Goal: Task Accomplishment & Management: Manage account settings

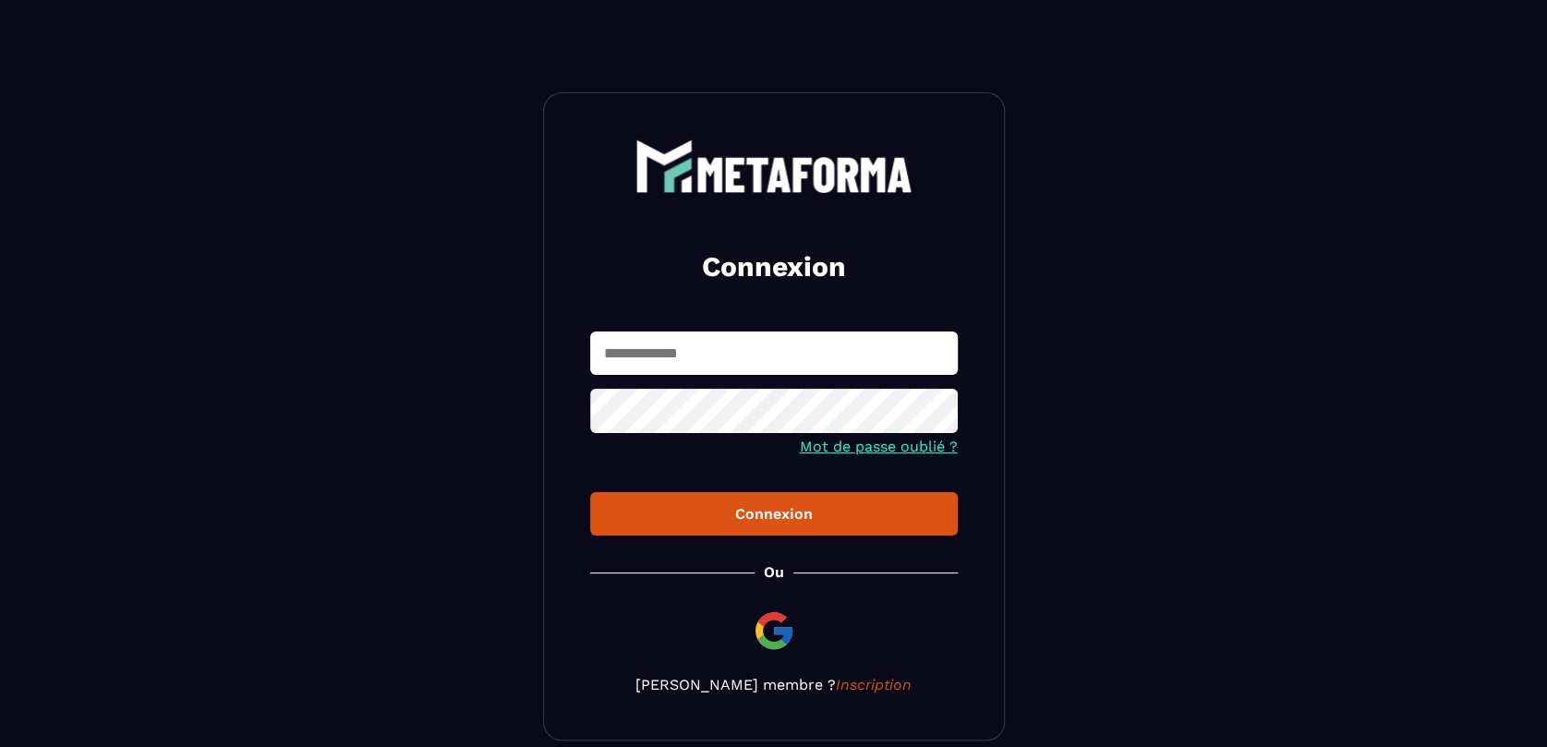
drag, startPoint x: 704, startPoint y: 353, endPoint x: 717, endPoint y: 354, distance: 13.9
click at [704, 353] on input "text" at bounding box center [773, 352] width 367 height 43
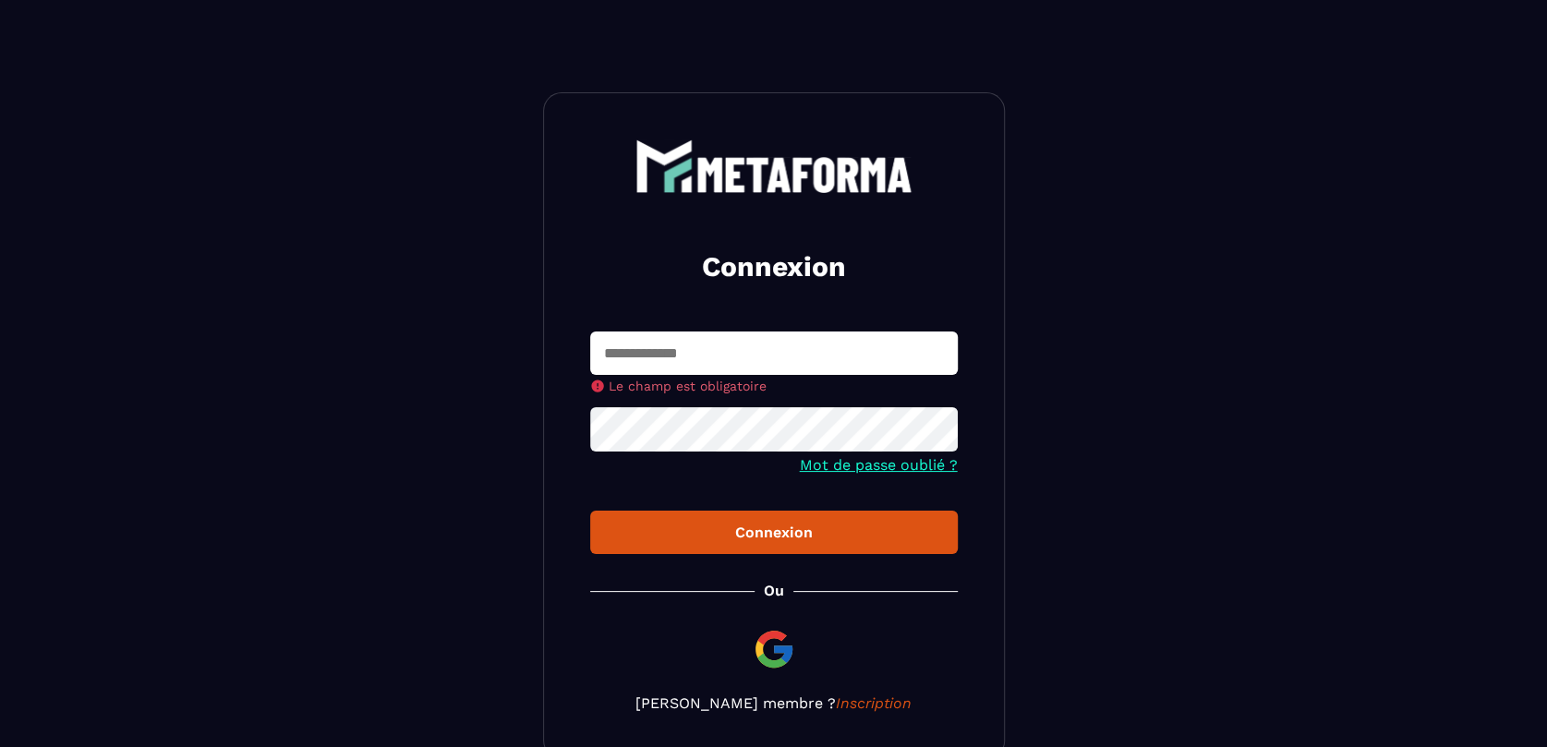
type input "**********"
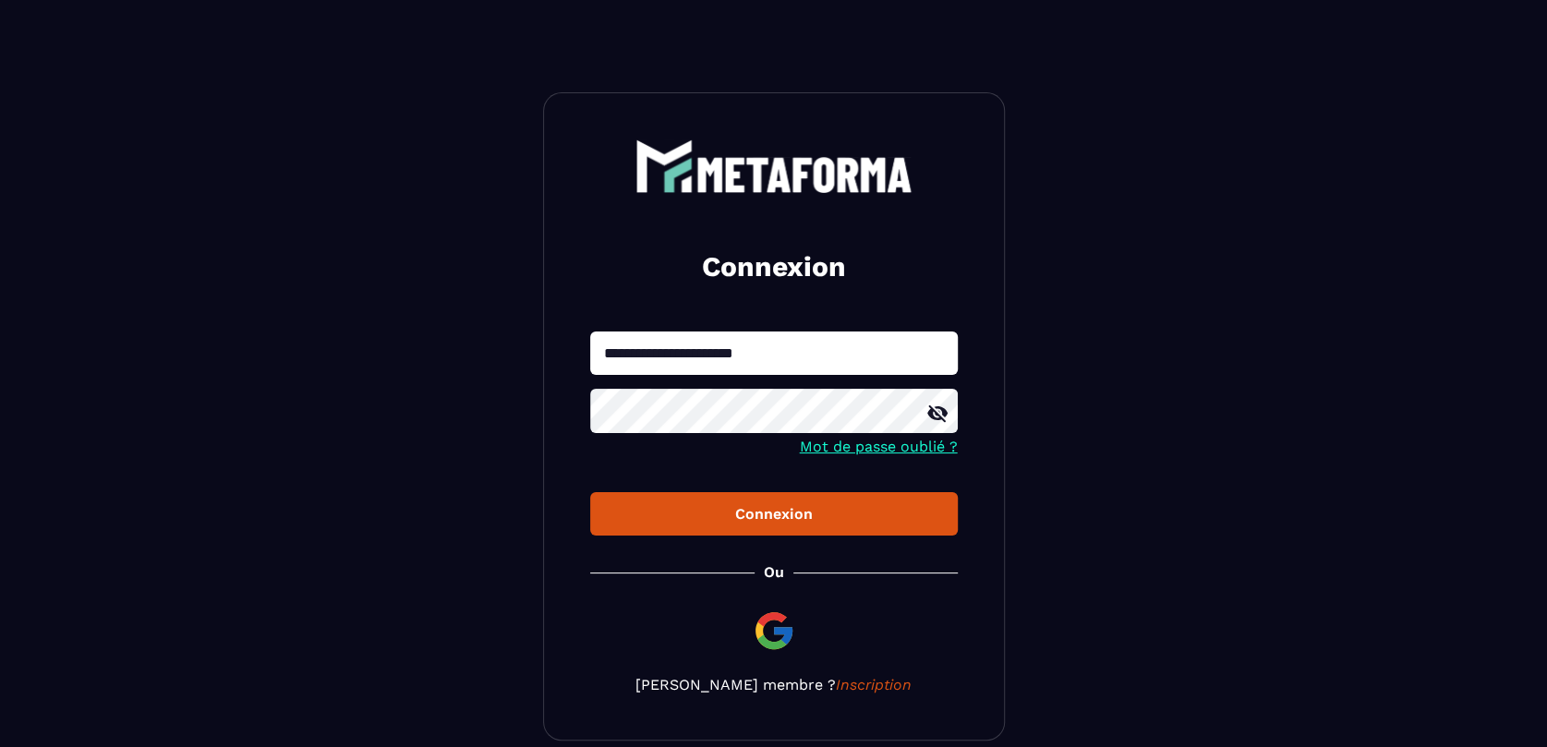
click at [852, 498] on button "Connexion" at bounding box center [773, 513] width 367 height 43
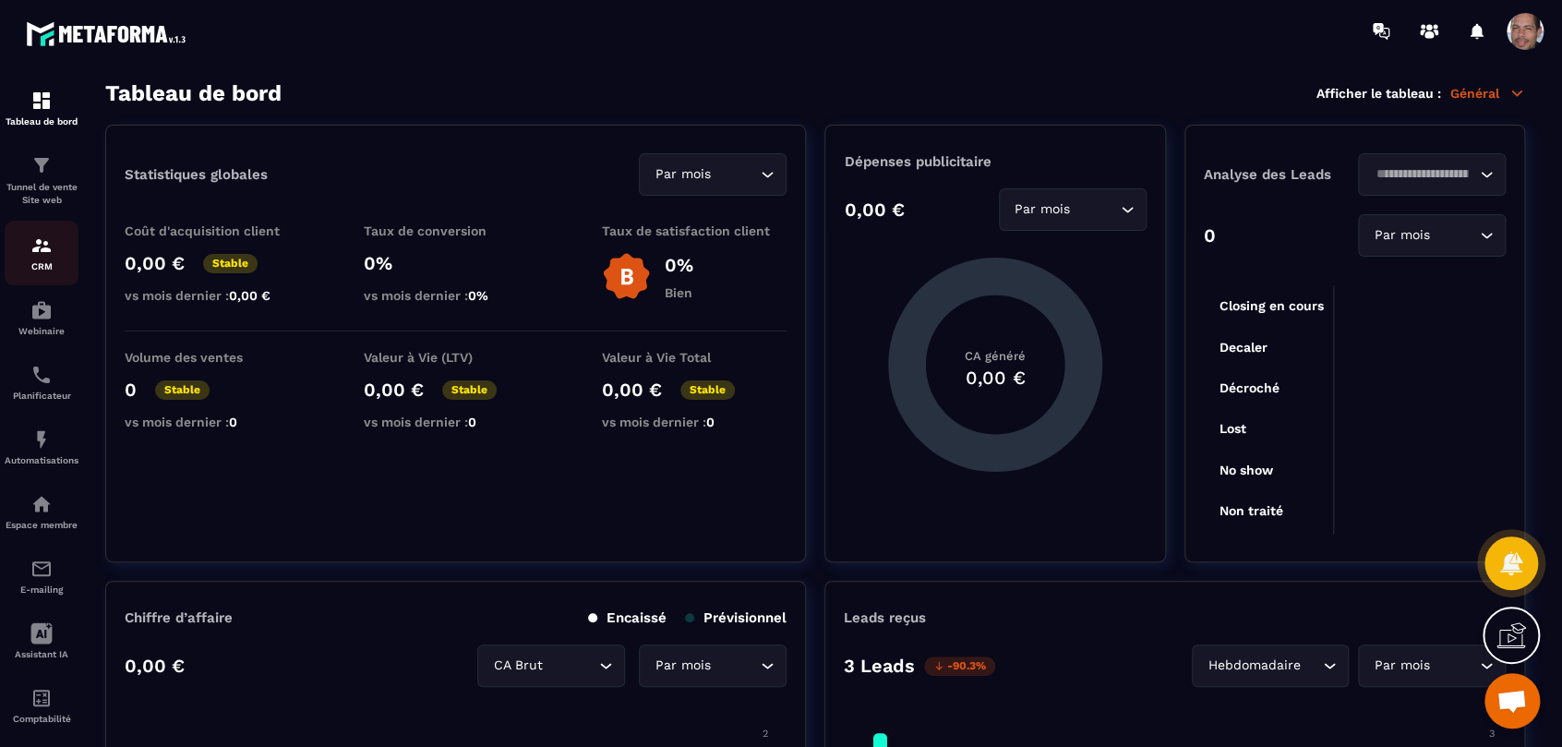
click at [57, 259] on div "CRM" at bounding box center [42, 253] width 74 height 37
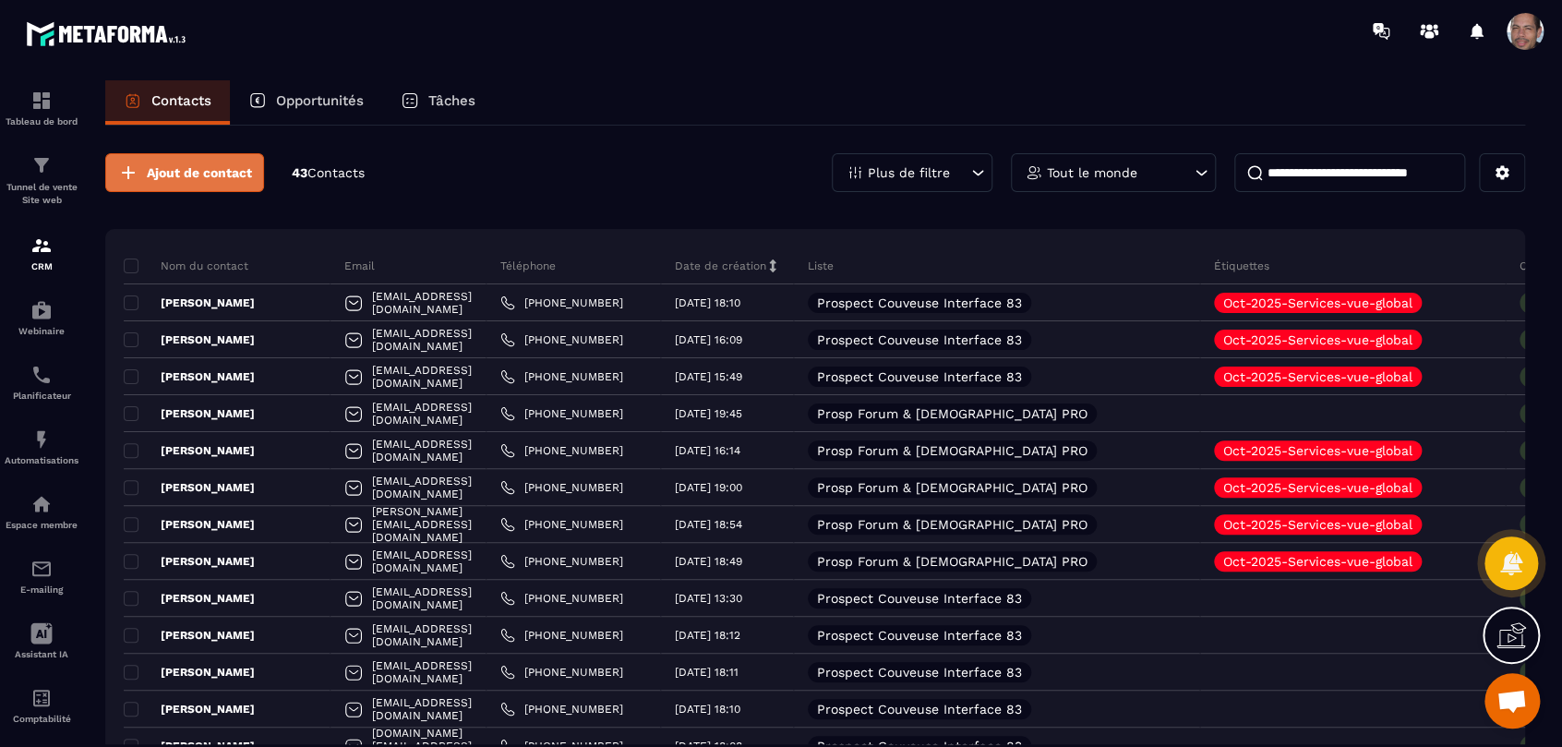
click at [211, 164] on span "Ajout de contact" at bounding box center [199, 172] width 105 height 18
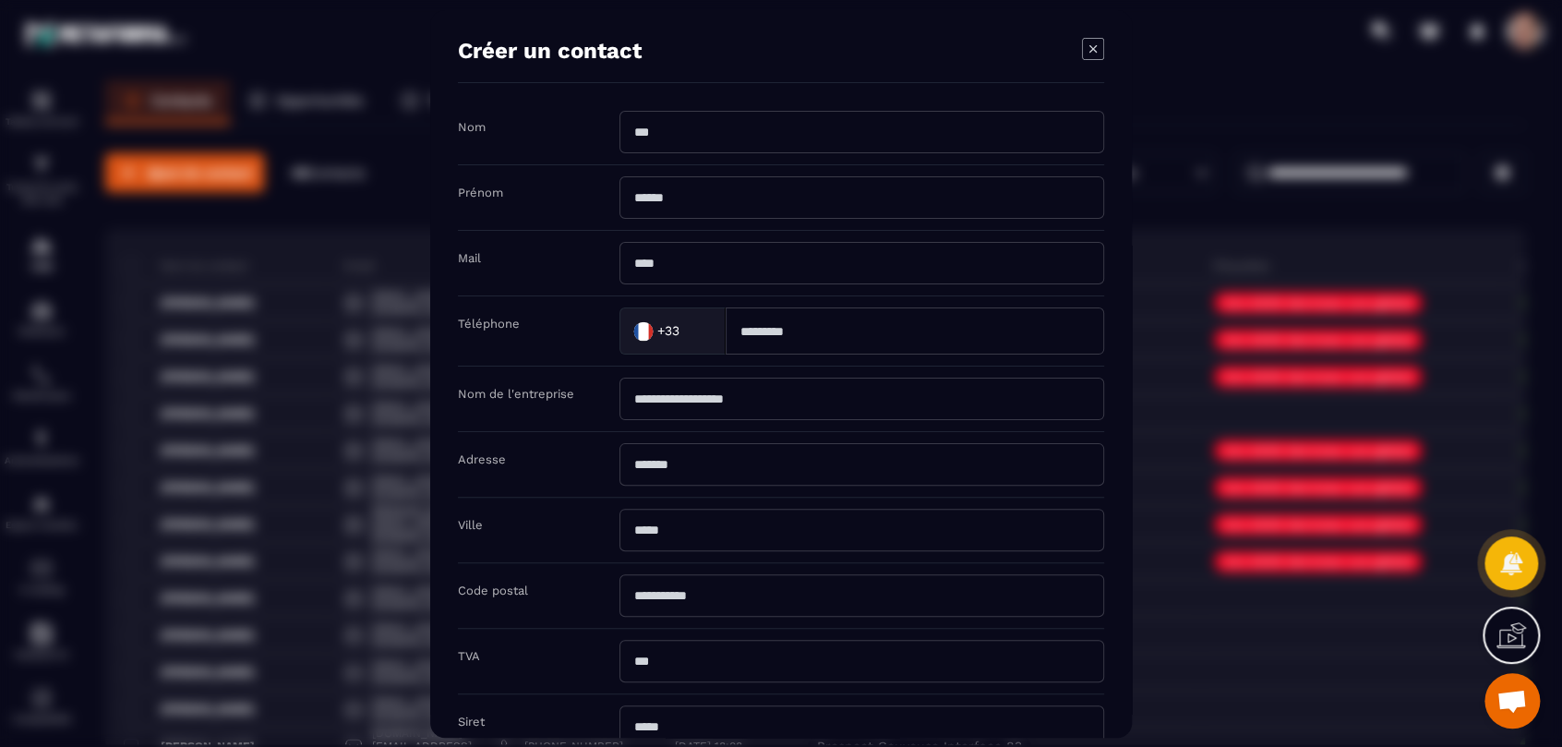
click at [1089, 50] on icon "Modal window" at bounding box center [1093, 48] width 22 height 22
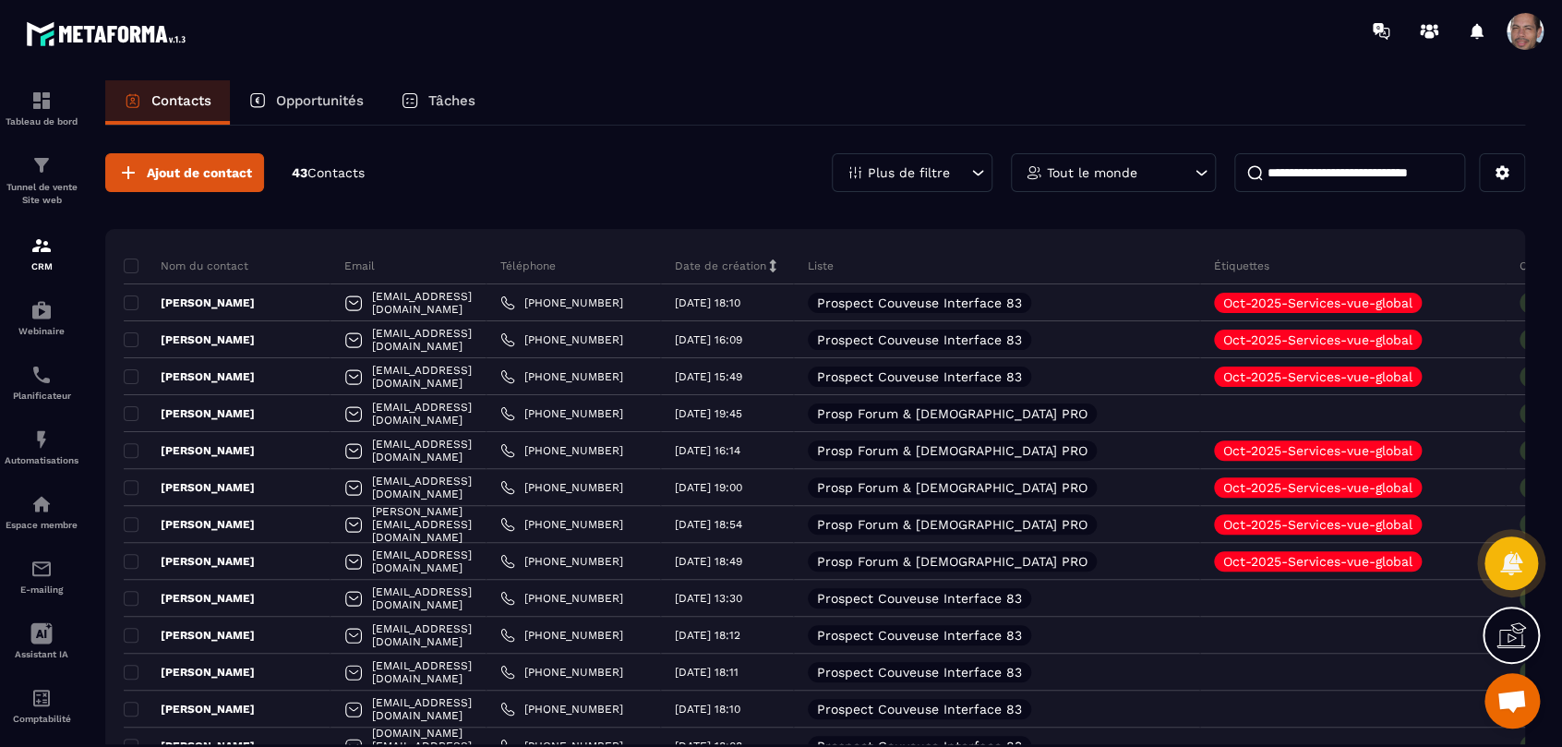
click at [1377, 175] on input at bounding box center [1349, 172] width 231 height 39
type input "**"
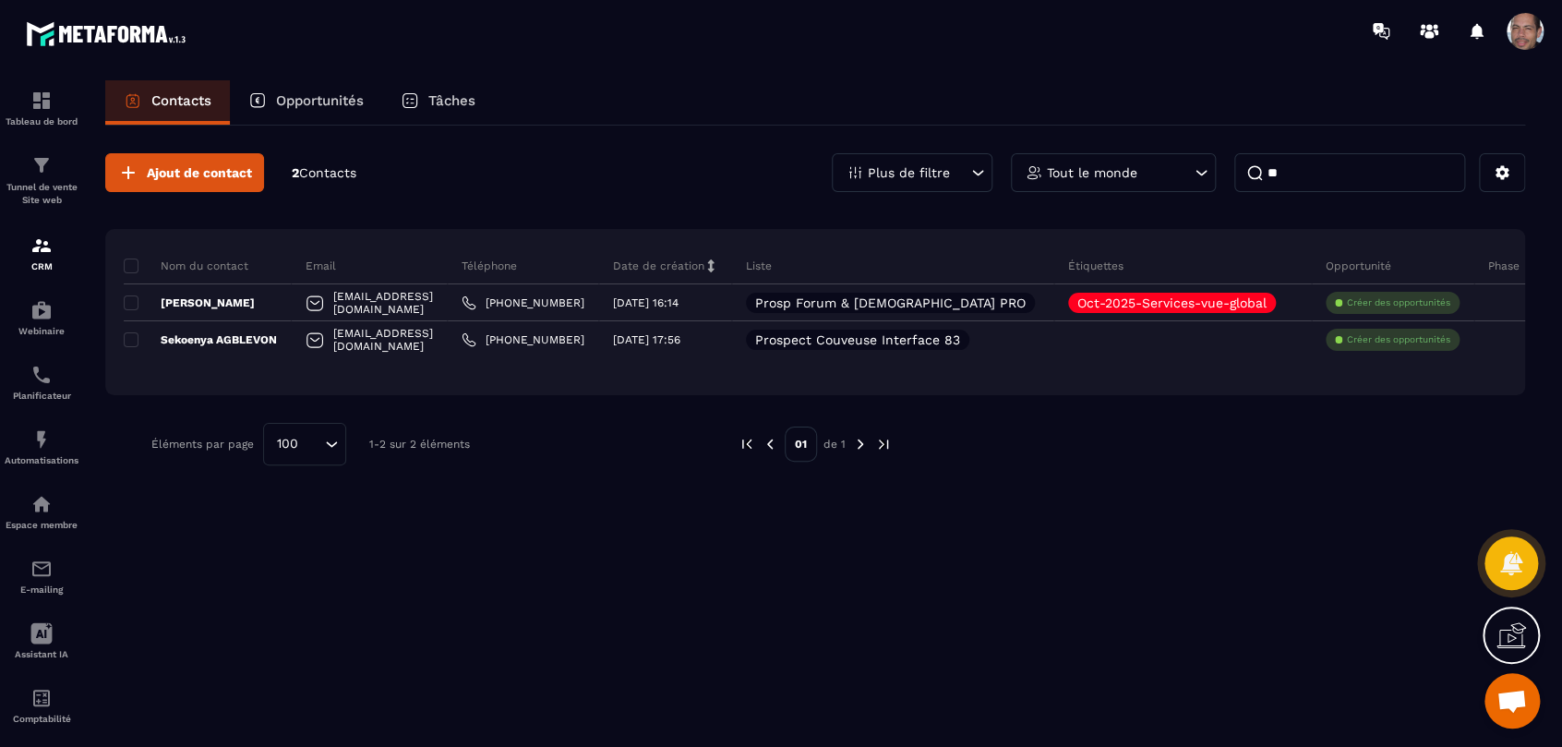
drag, startPoint x: 1363, startPoint y: 174, endPoint x: 1172, endPoint y: 157, distance: 191.8
click at [1172, 157] on div "Plus de filtre Tout le monde **" at bounding box center [1178, 172] width 693 height 39
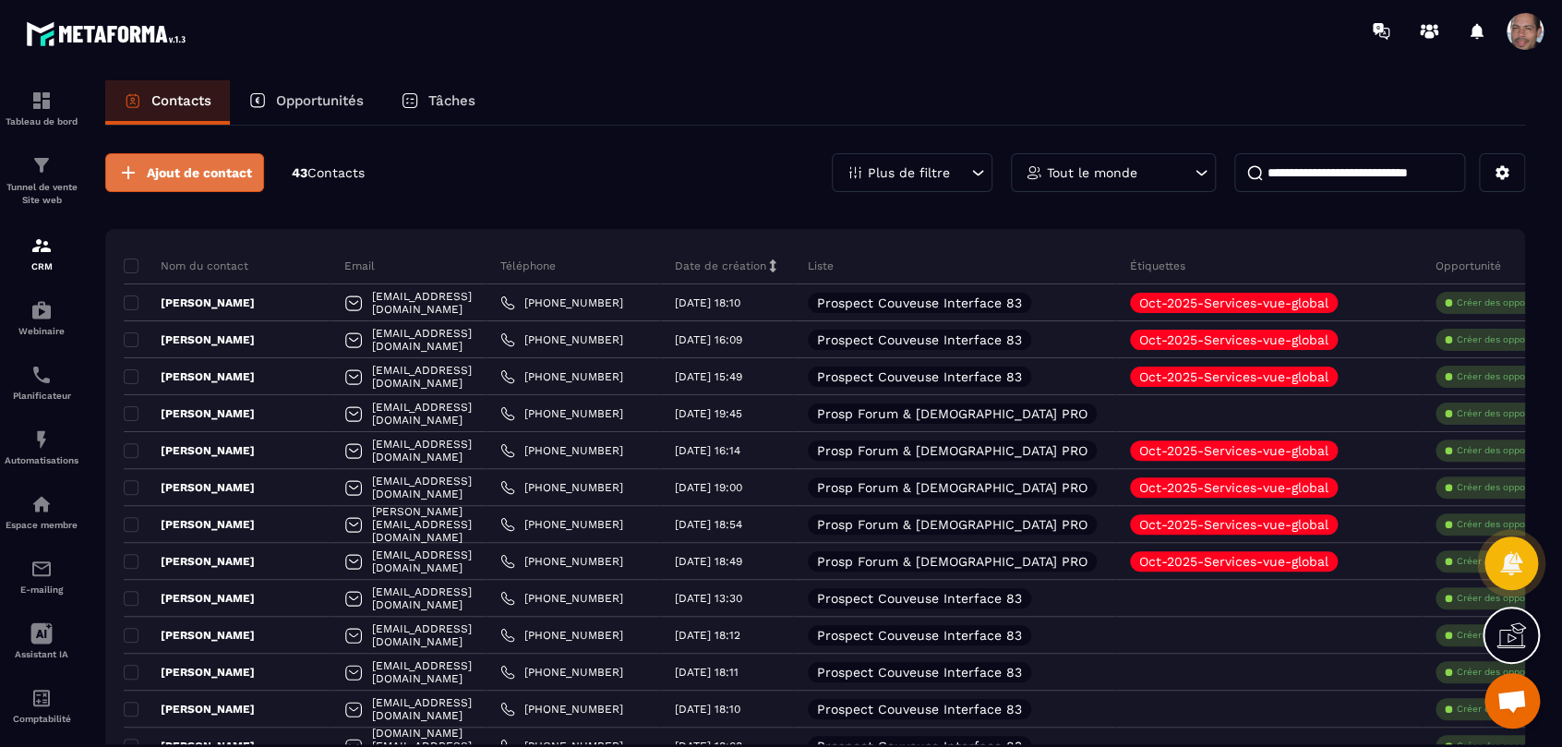
click at [173, 163] on span "Ajout de contact" at bounding box center [199, 172] width 105 height 18
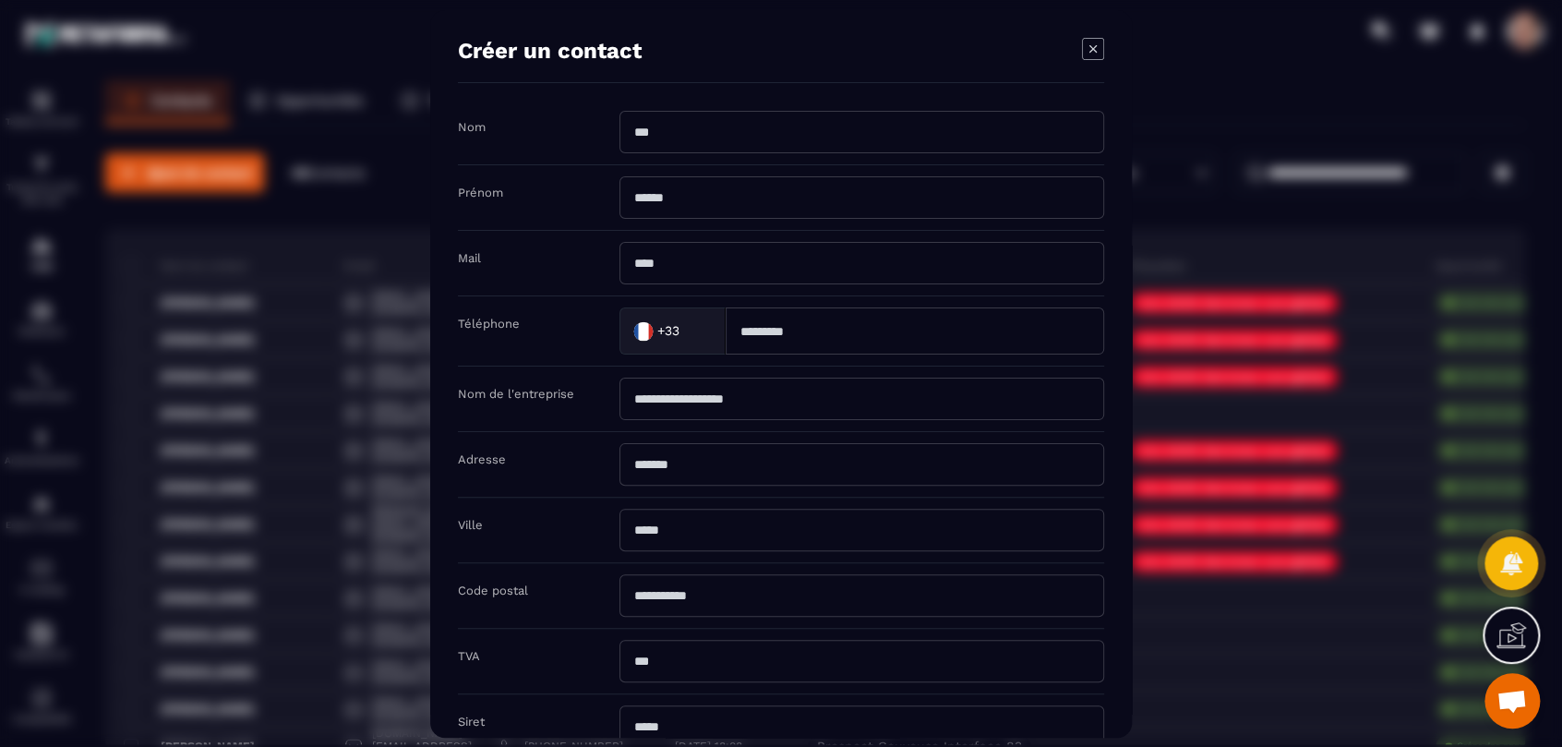
click at [720, 126] on input "Modal window" at bounding box center [862, 131] width 485 height 42
type input "*****"
type input "*******"
paste input "**********"
type input "**********"
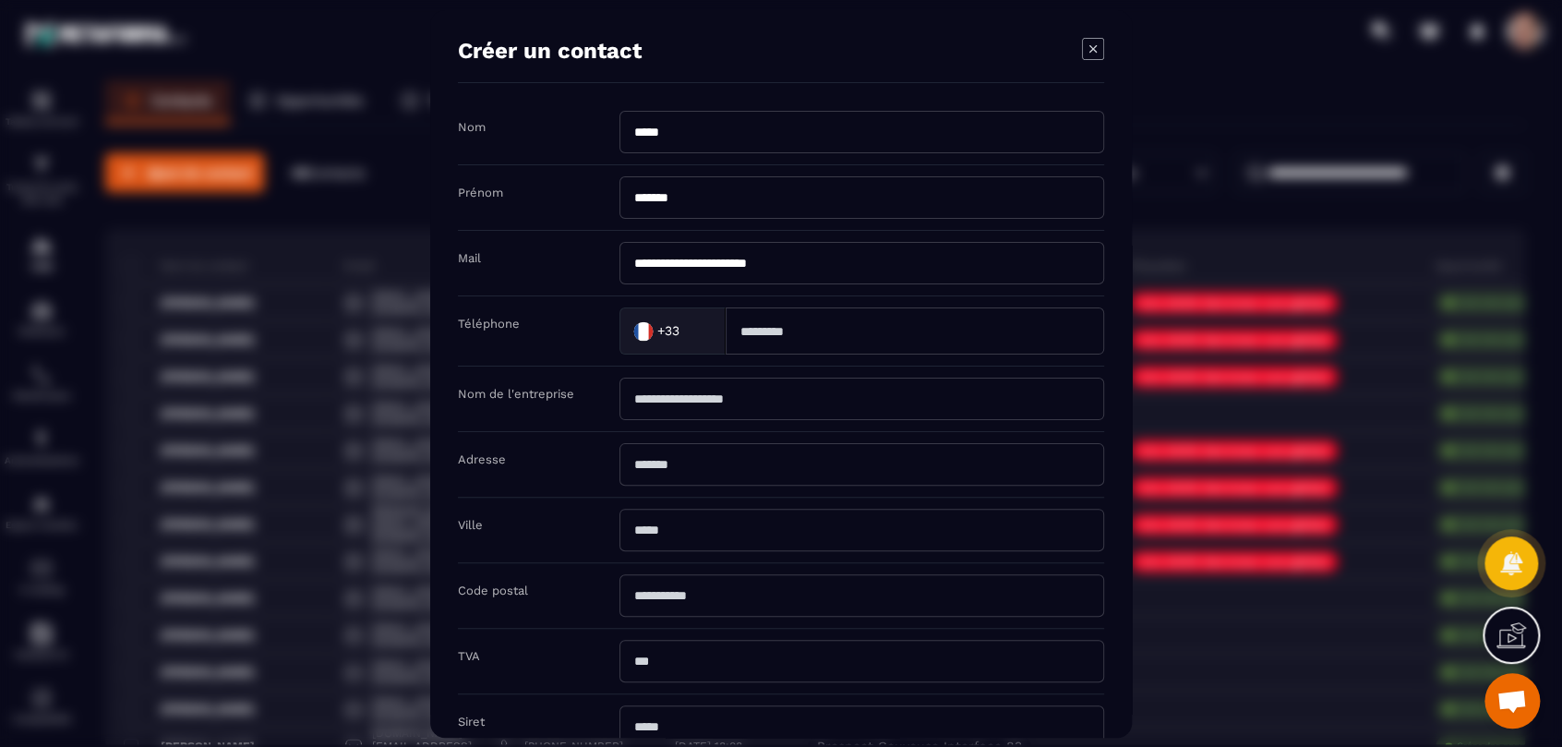
click at [822, 329] on input "Modal window" at bounding box center [915, 330] width 379 height 47
click at [822, 326] on input "Modal window" at bounding box center [915, 330] width 379 height 47
type input "**********"
click at [804, 391] on input "Modal window" at bounding box center [862, 398] width 485 height 42
paste input "**********"
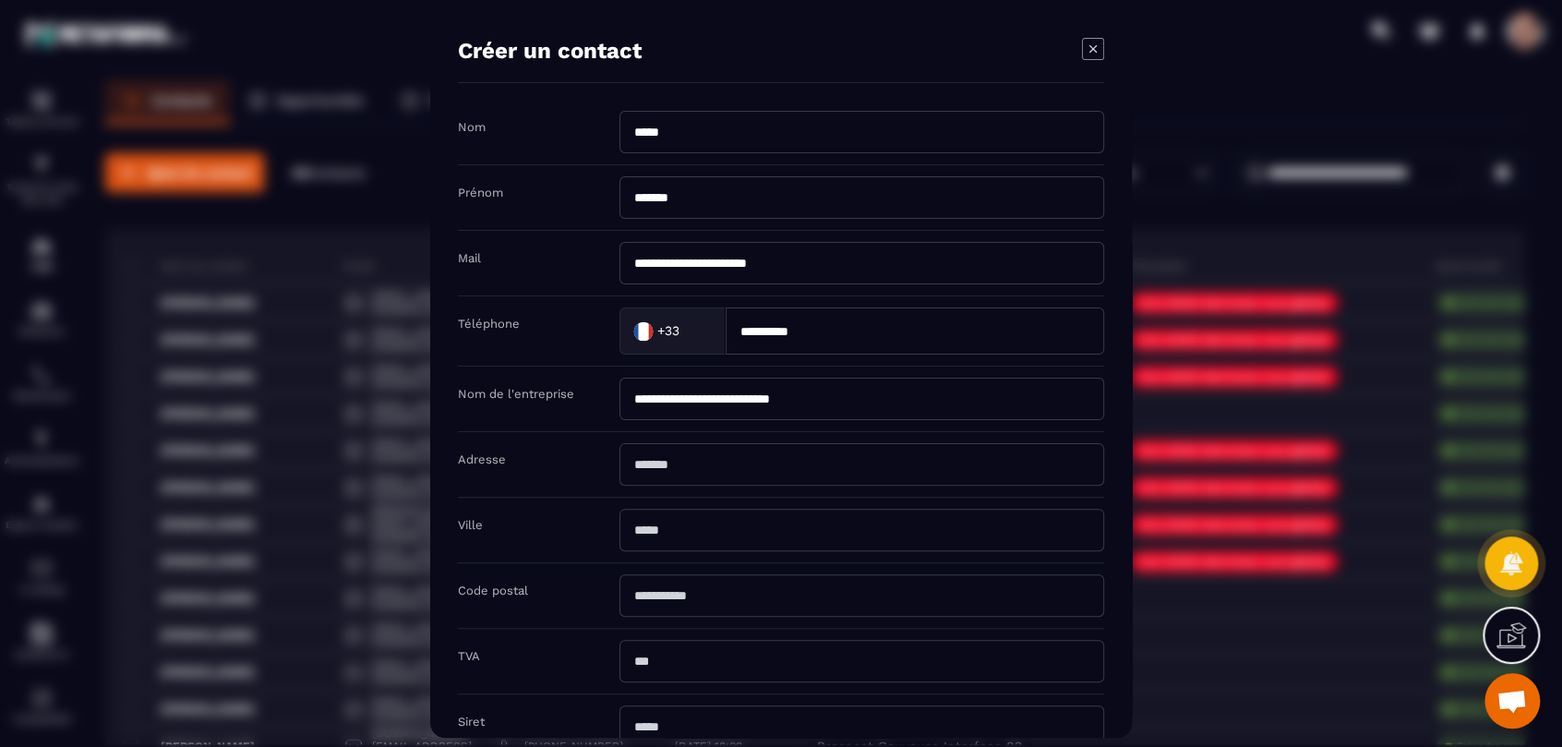
scroll to position [202, 0]
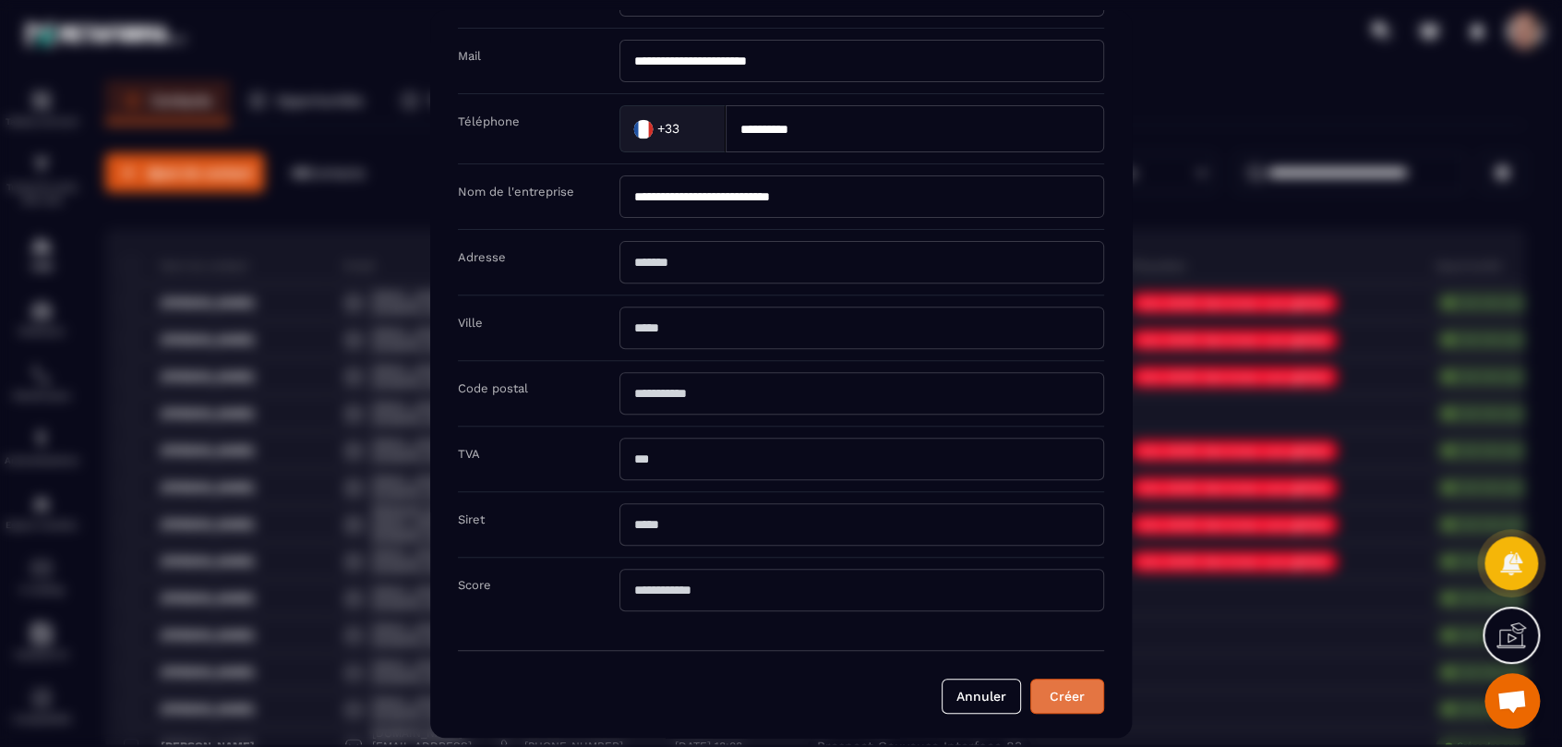
type input "**********"
click at [1065, 695] on button "Créer" at bounding box center [1067, 695] width 74 height 35
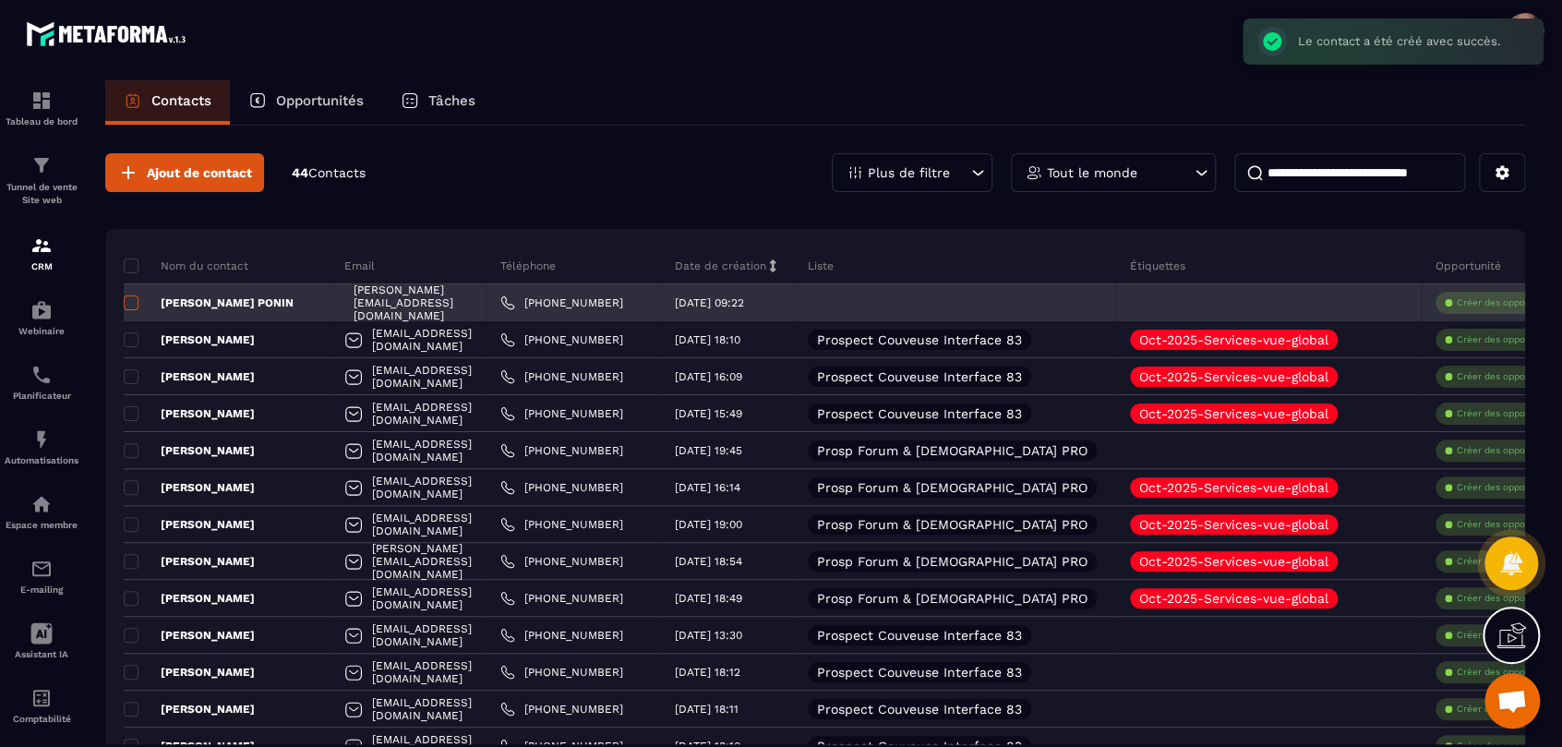
click at [138, 306] on span at bounding box center [131, 302] width 15 height 15
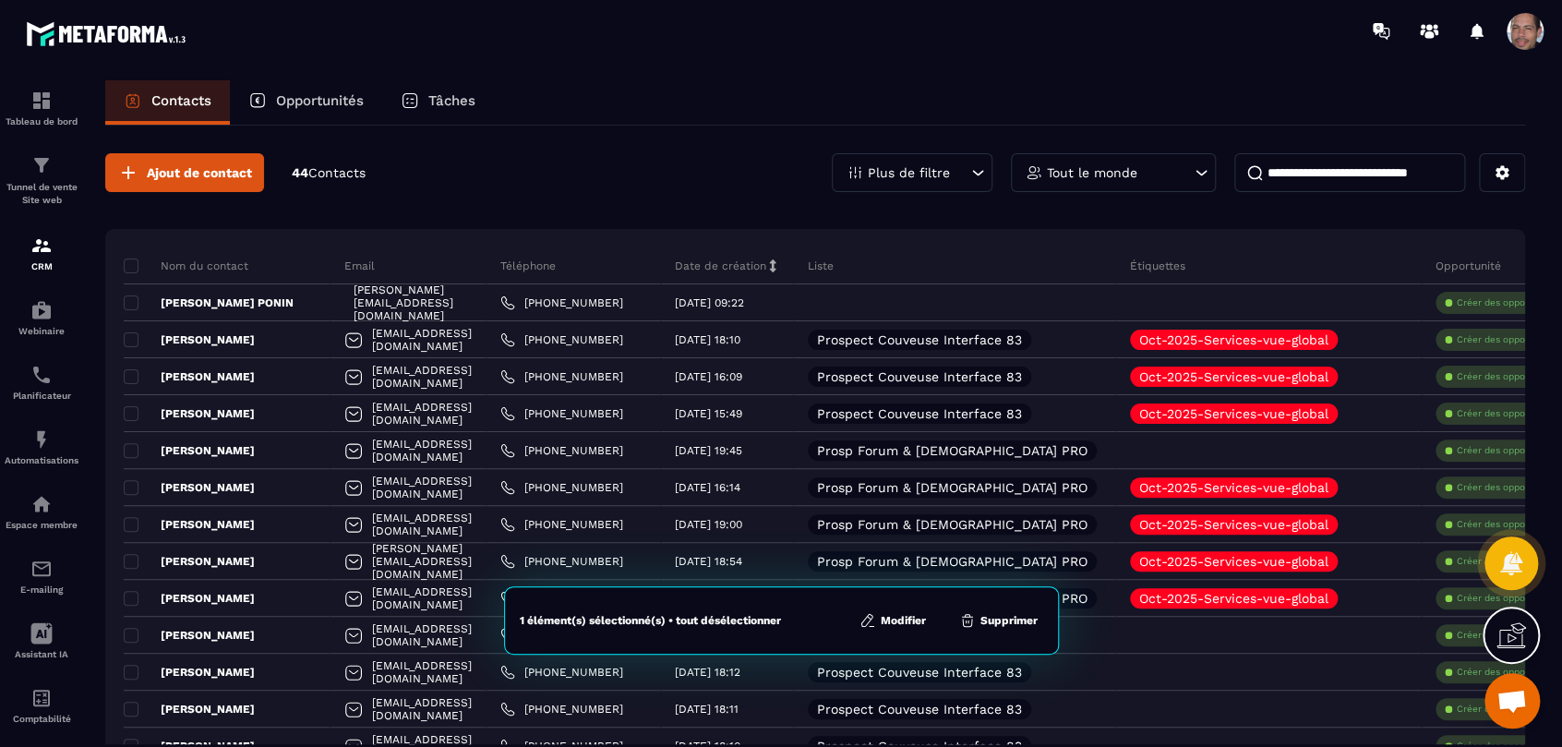
click at [887, 614] on button "Modifier" at bounding box center [893, 620] width 78 height 18
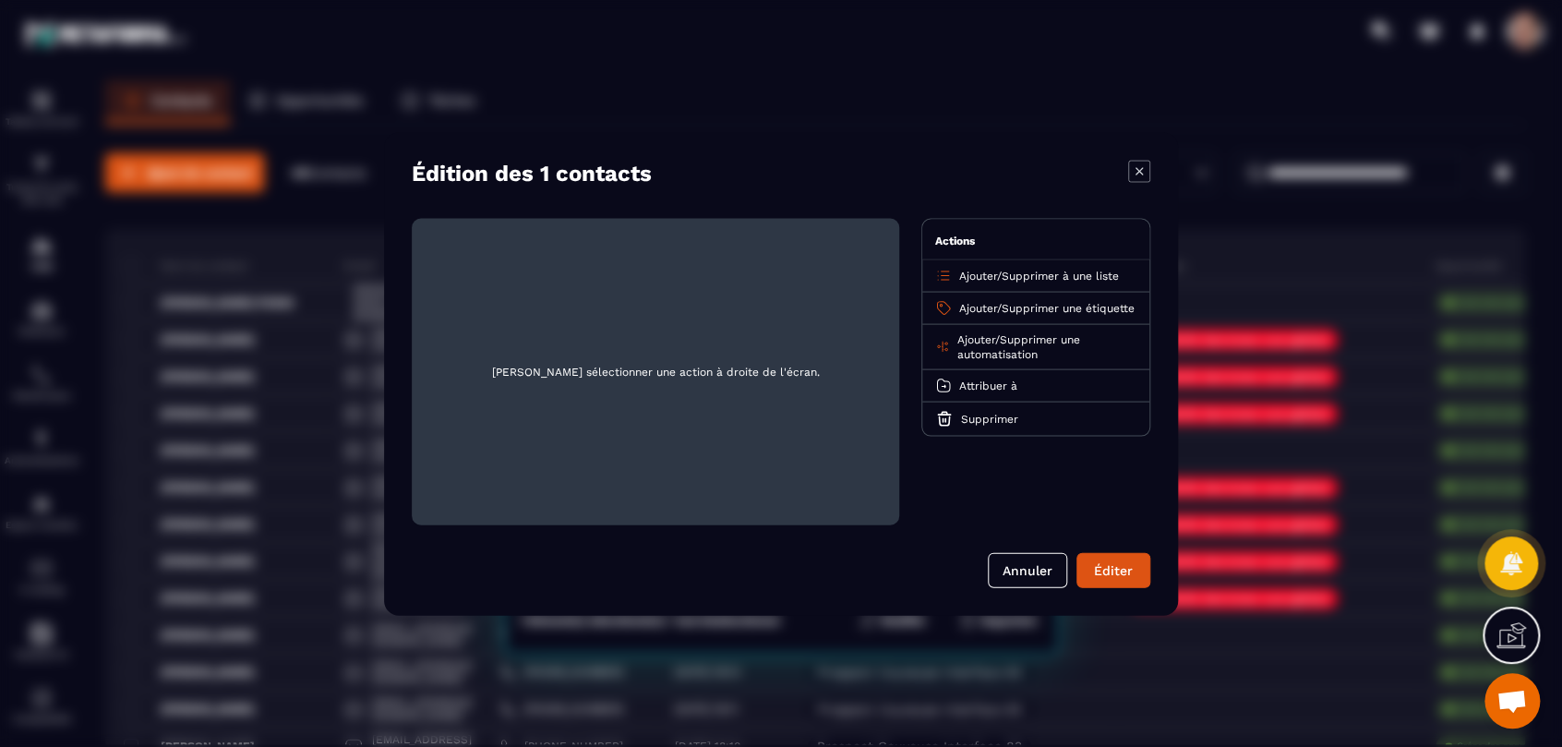
click at [1039, 308] on span "Supprimer une étiquette" at bounding box center [1068, 307] width 133 height 13
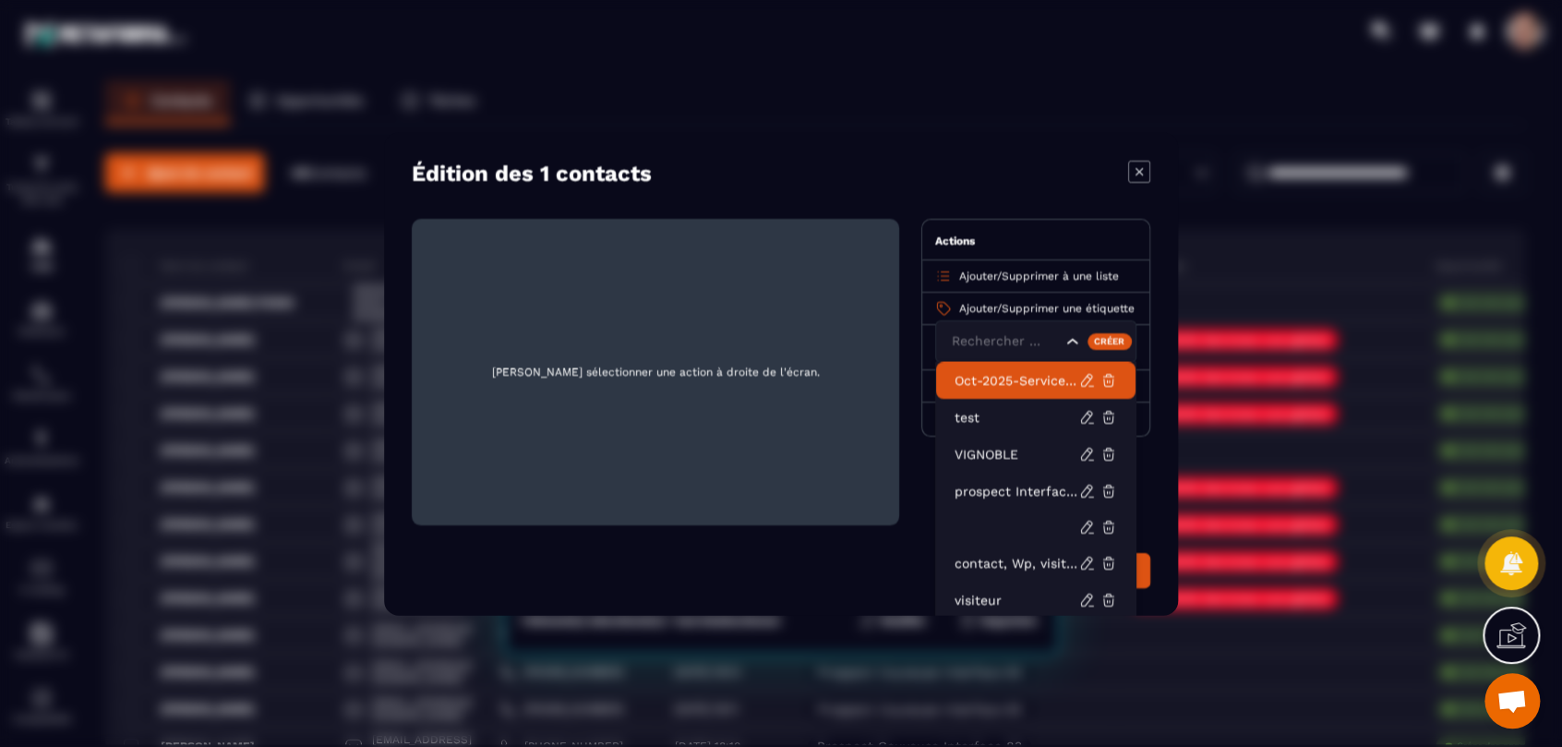
click at [1030, 371] on p "Oct-2025-Services-vue-global" at bounding box center [1017, 379] width 125 height 18
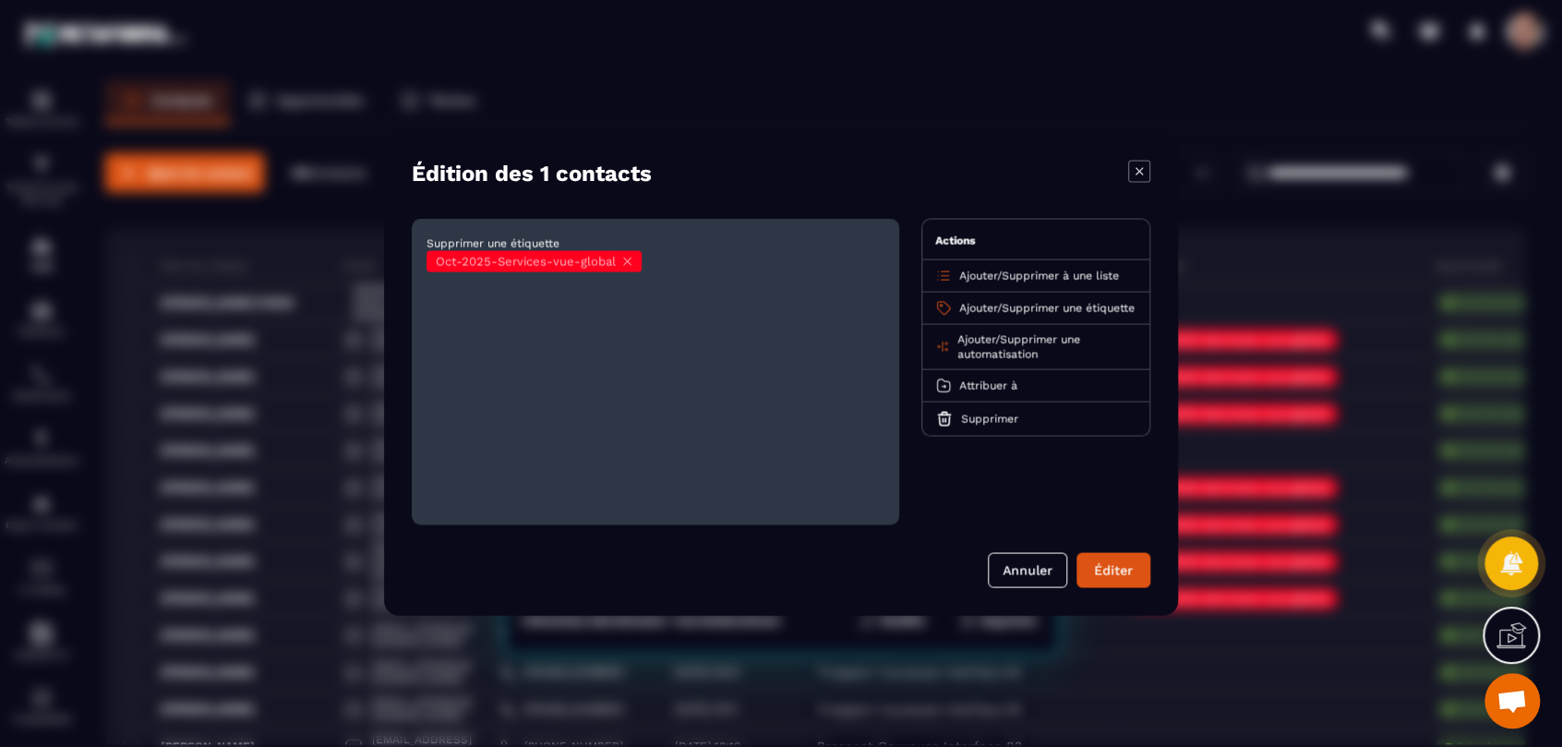
click at [1021, 271] on span "Supprimer à une liste" at bounding box center [1060, 275] width 117 height 13
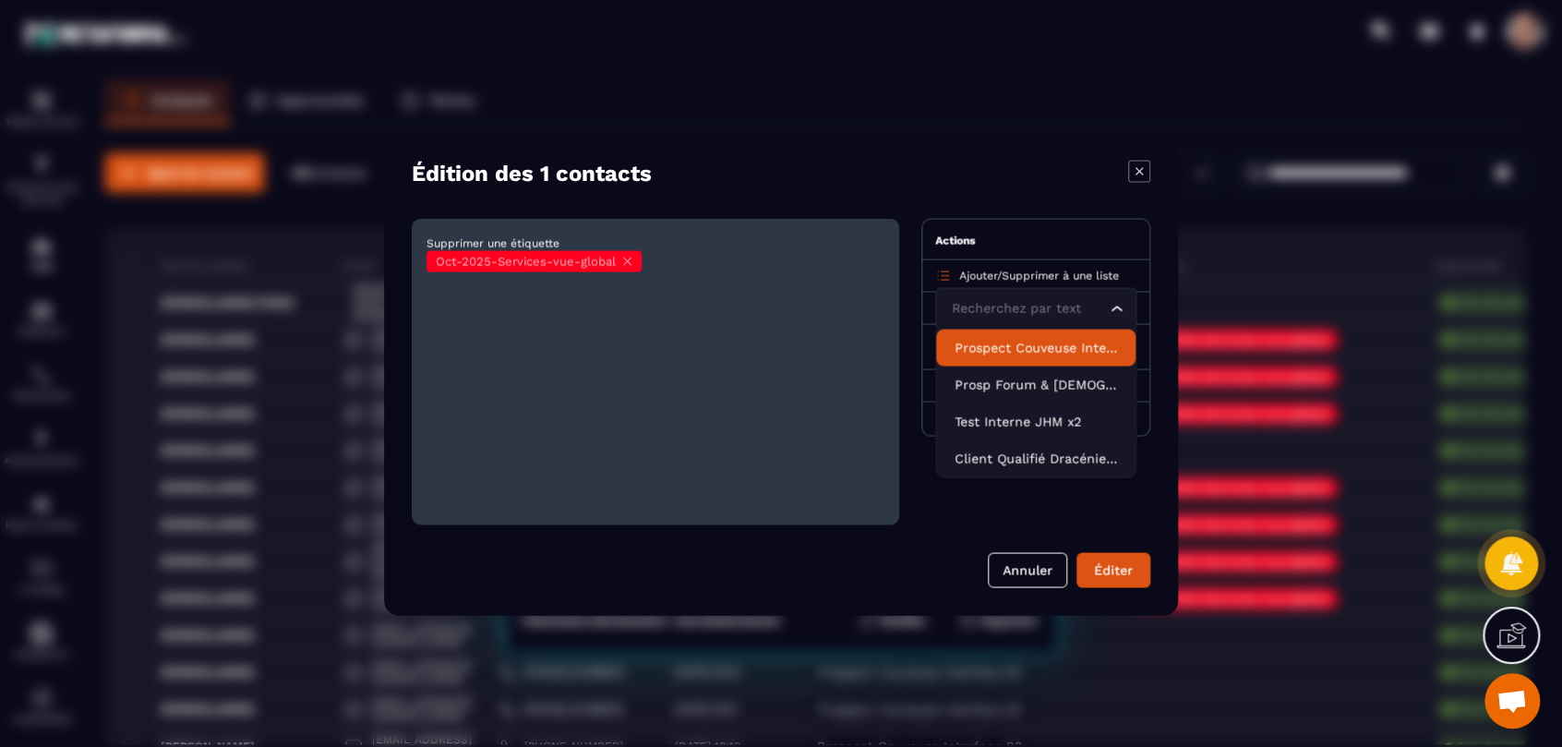
click at [1074, 348] on p "Prospect Couveuse Interface 83" at bounding box center [1036, 347] width 162 height 18
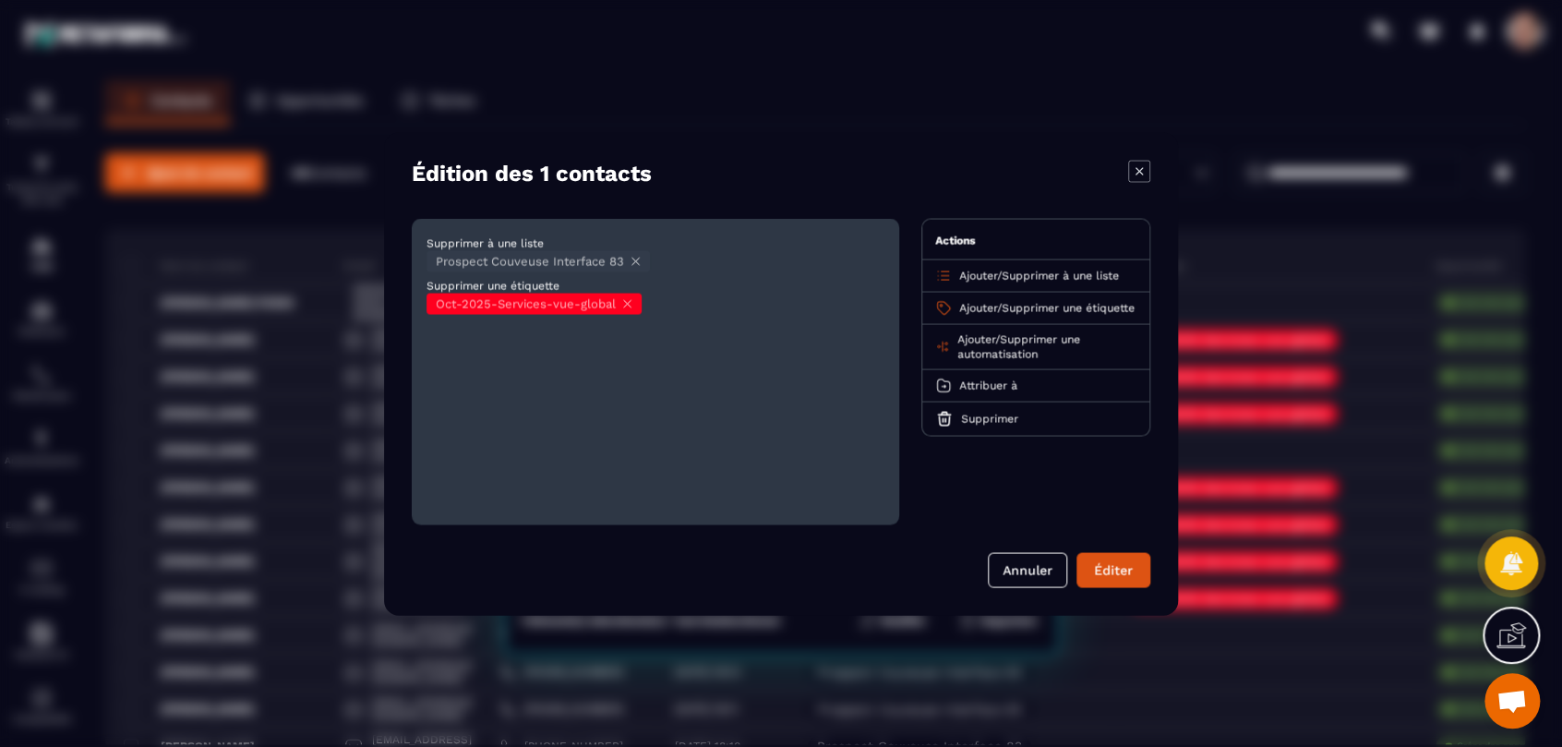
click at [626, 305] on icon "Modal window" at bounding box center [627, 303] width 14 height 14
click at [634, 253] on div "Prospect Couveuse Interface 83" at bounding box center [538, 260] width 223 height 21
click at [633, 260] on icon "Modal window" at bounding box center [635, 261] width 7 height 7
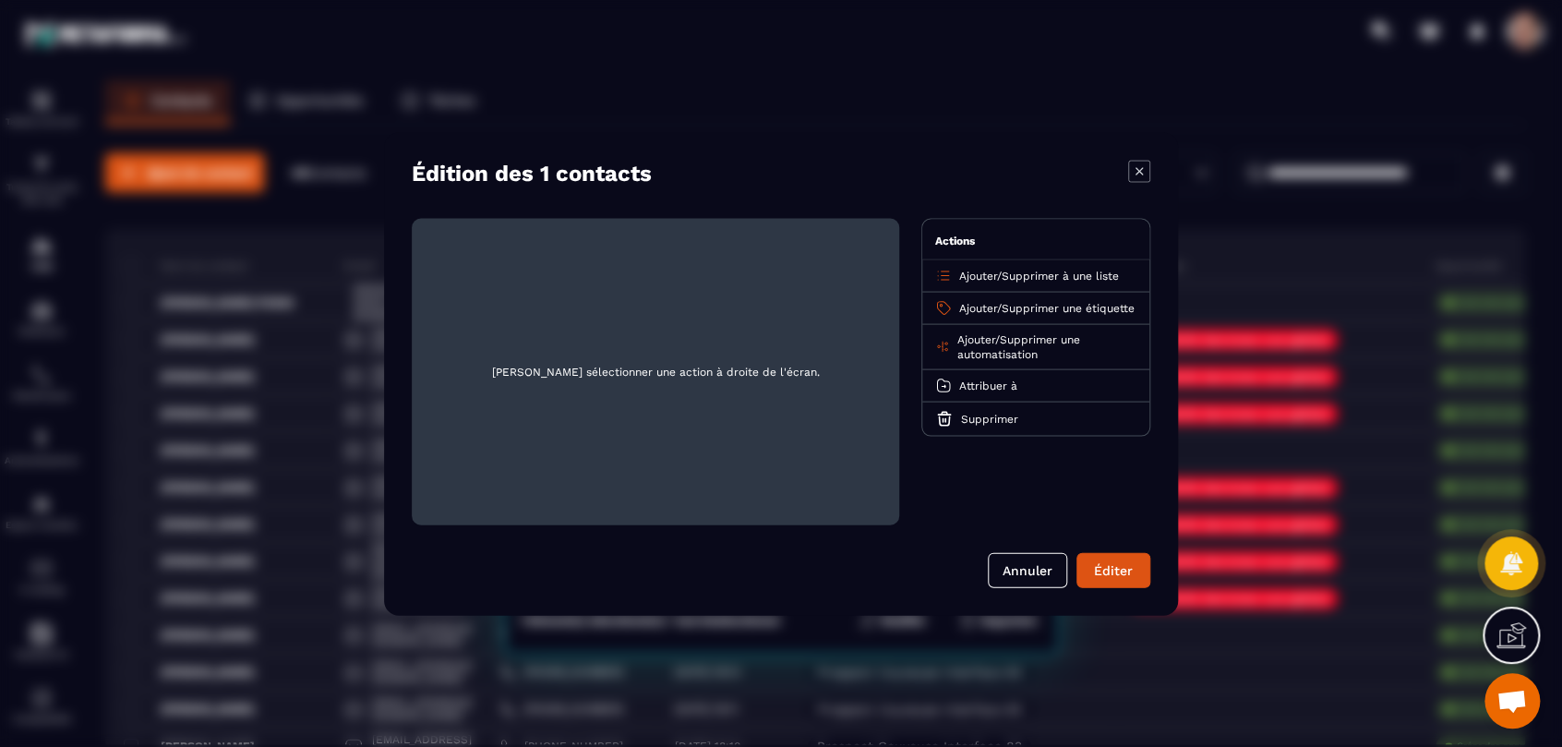
click at [963, 301] on span "Ajouter" at bounding box center [978, 307] width 38 height 13
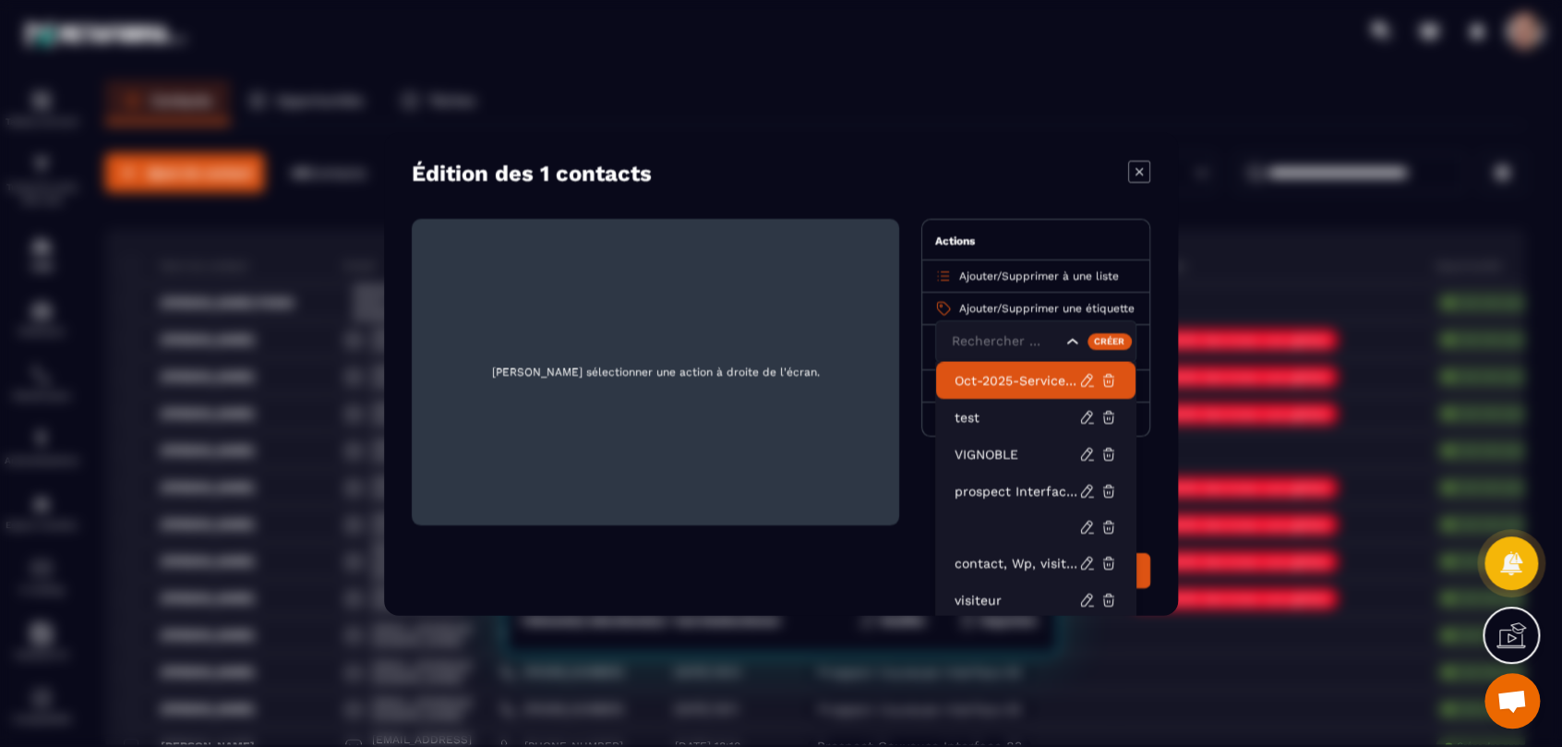
click at [1001, 379] on p "Oct-2025-Services-vue-global" at bounding box center [1017, 379] width 125 height 18
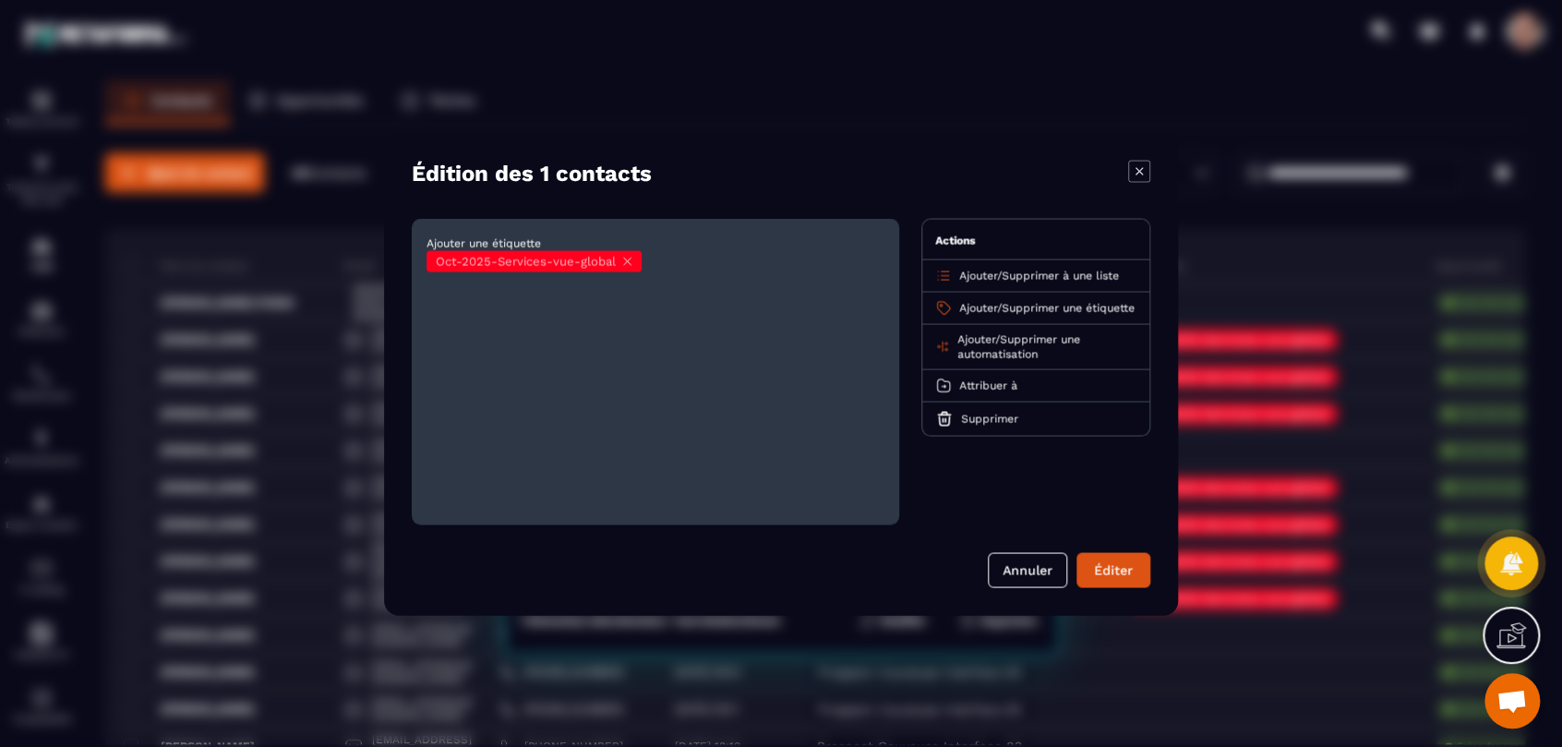
click at [970, 273] on span "Ajouter" at bounding box center [978, 275] width 38 height 13
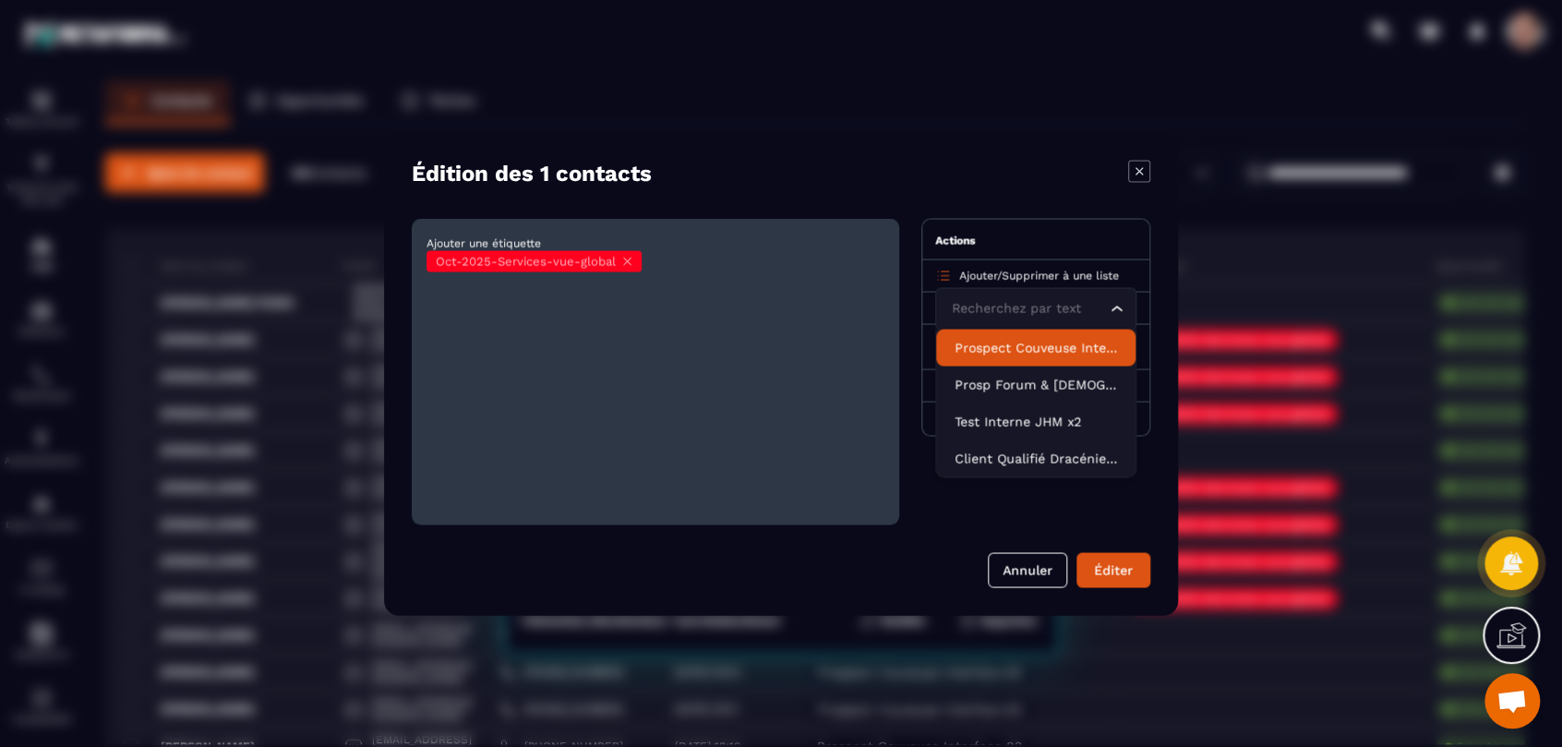
click at [1025, 354] on p "Prospect Couveuse Interface 83" at bounding box center [1036, 347] width 162 height 18
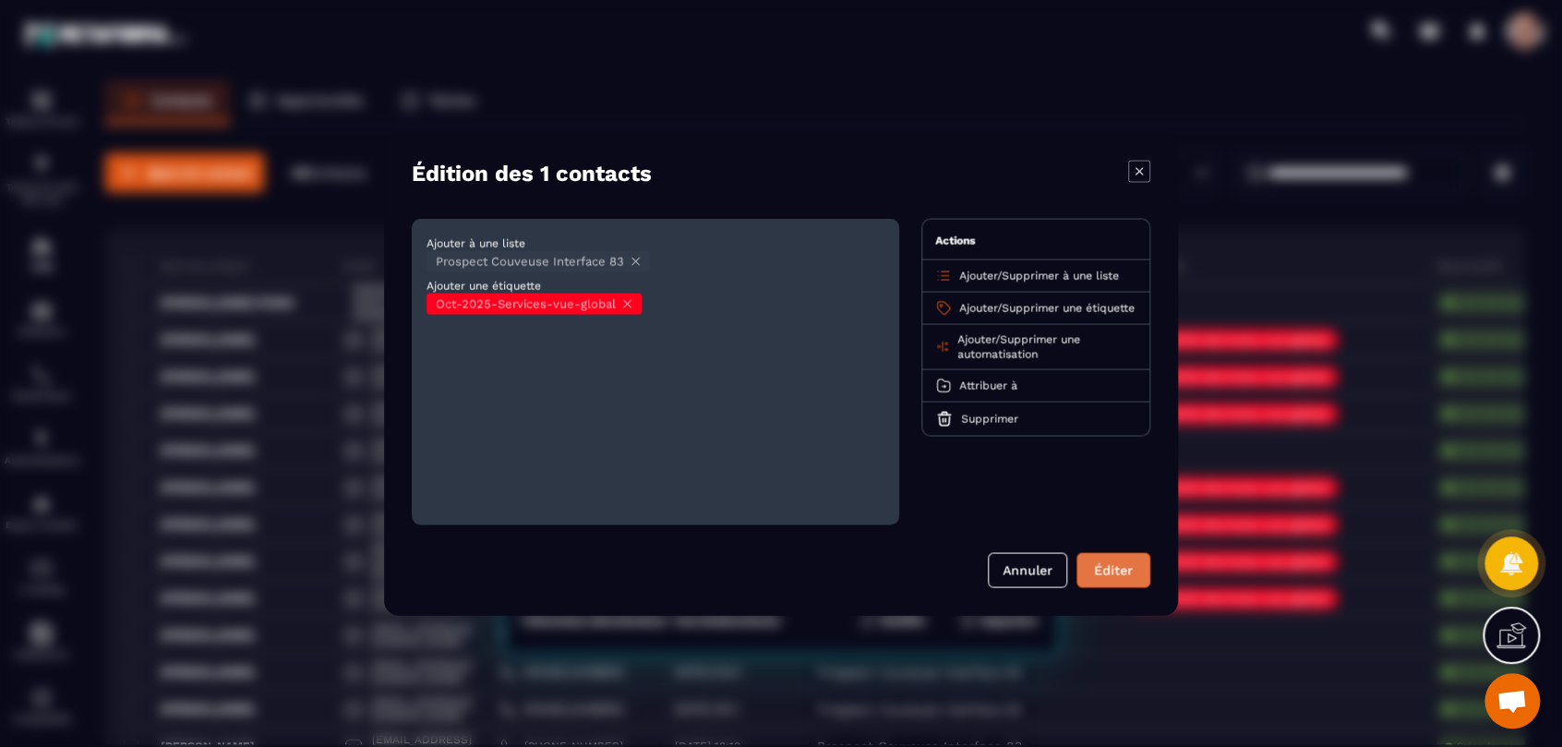
click at [1121, 570] on button "Éditer" at bounding box center [1114, 569] width 74 height 35
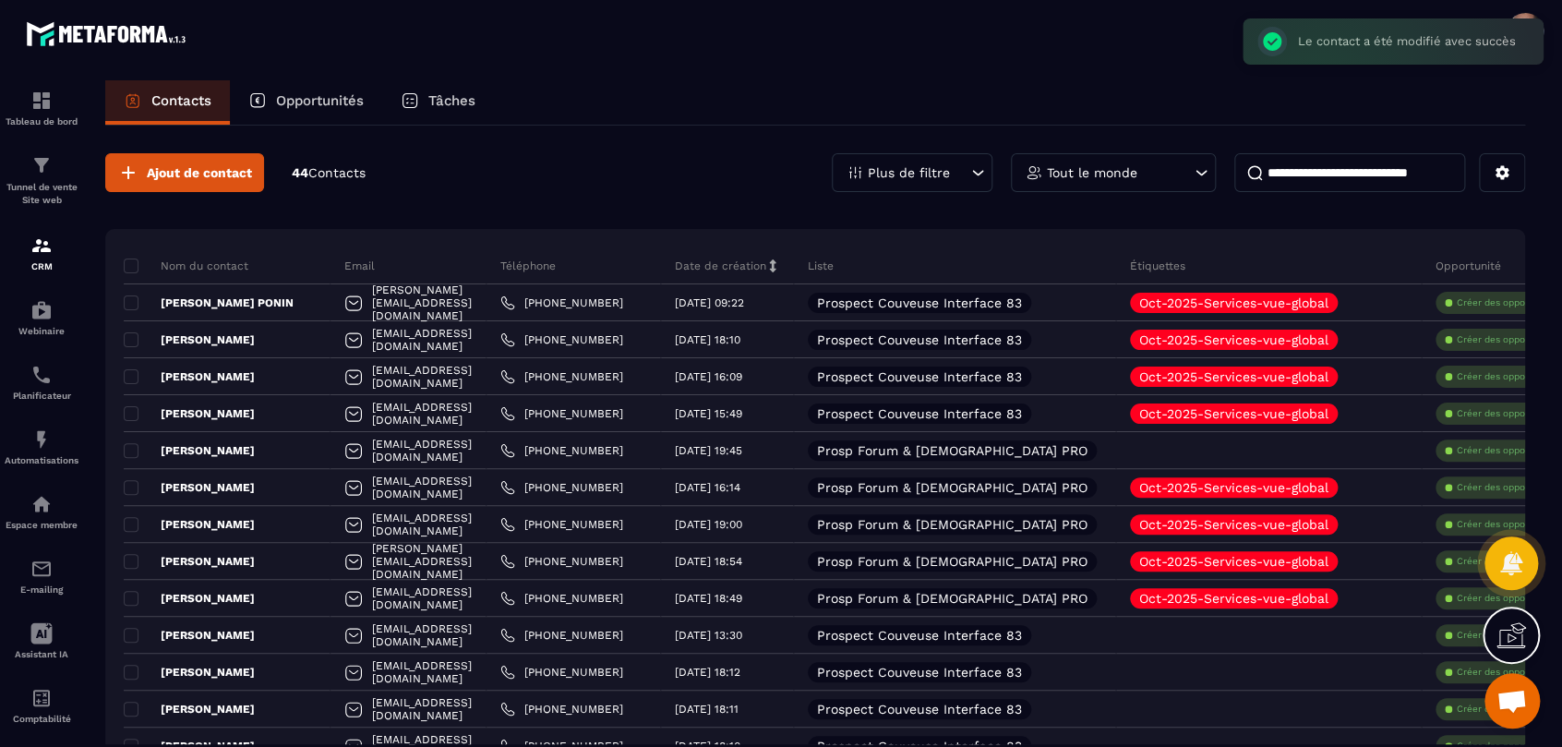
scroll to position [25, 0]
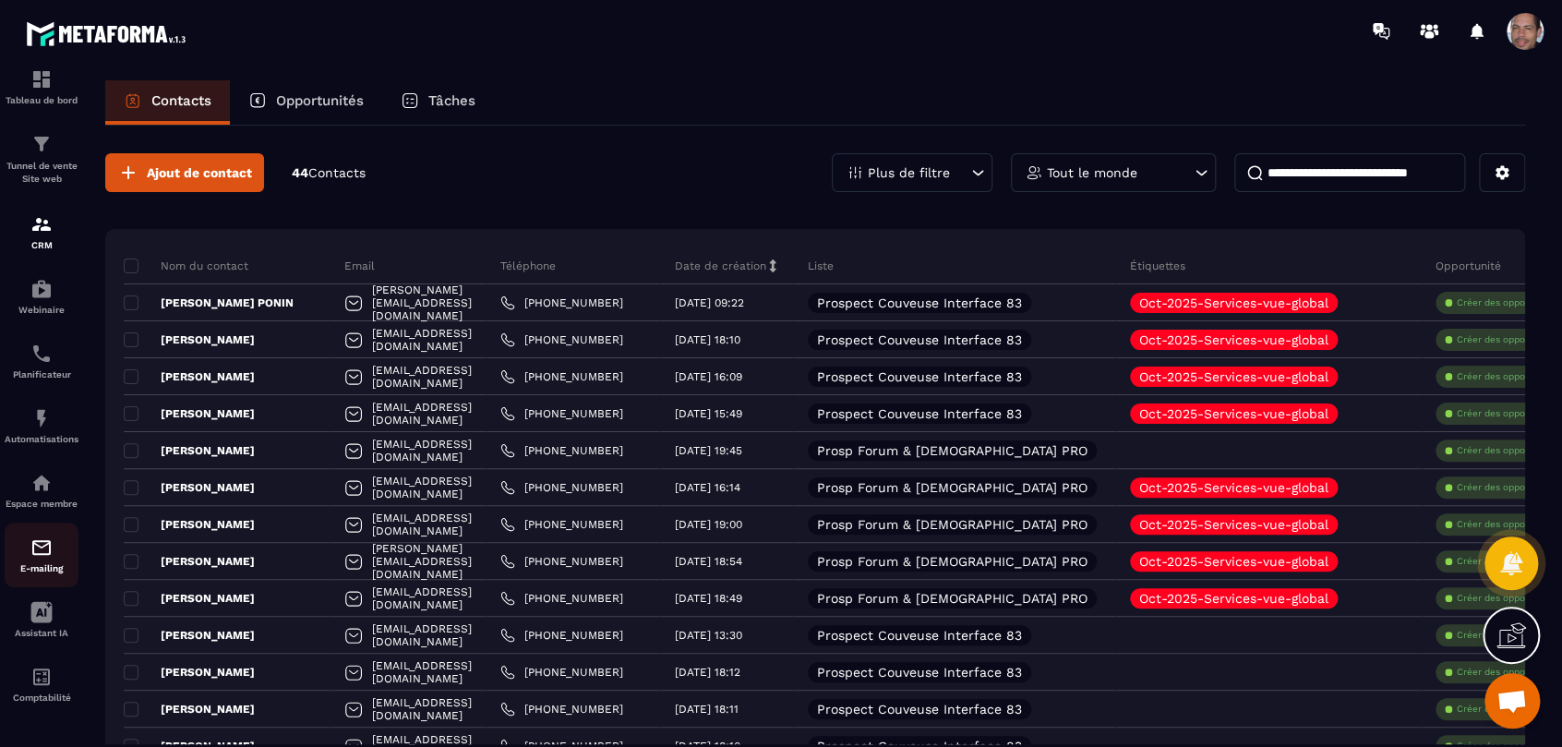
click at [47, 554] on img at bounding box center [41, 547] width 22 height 22
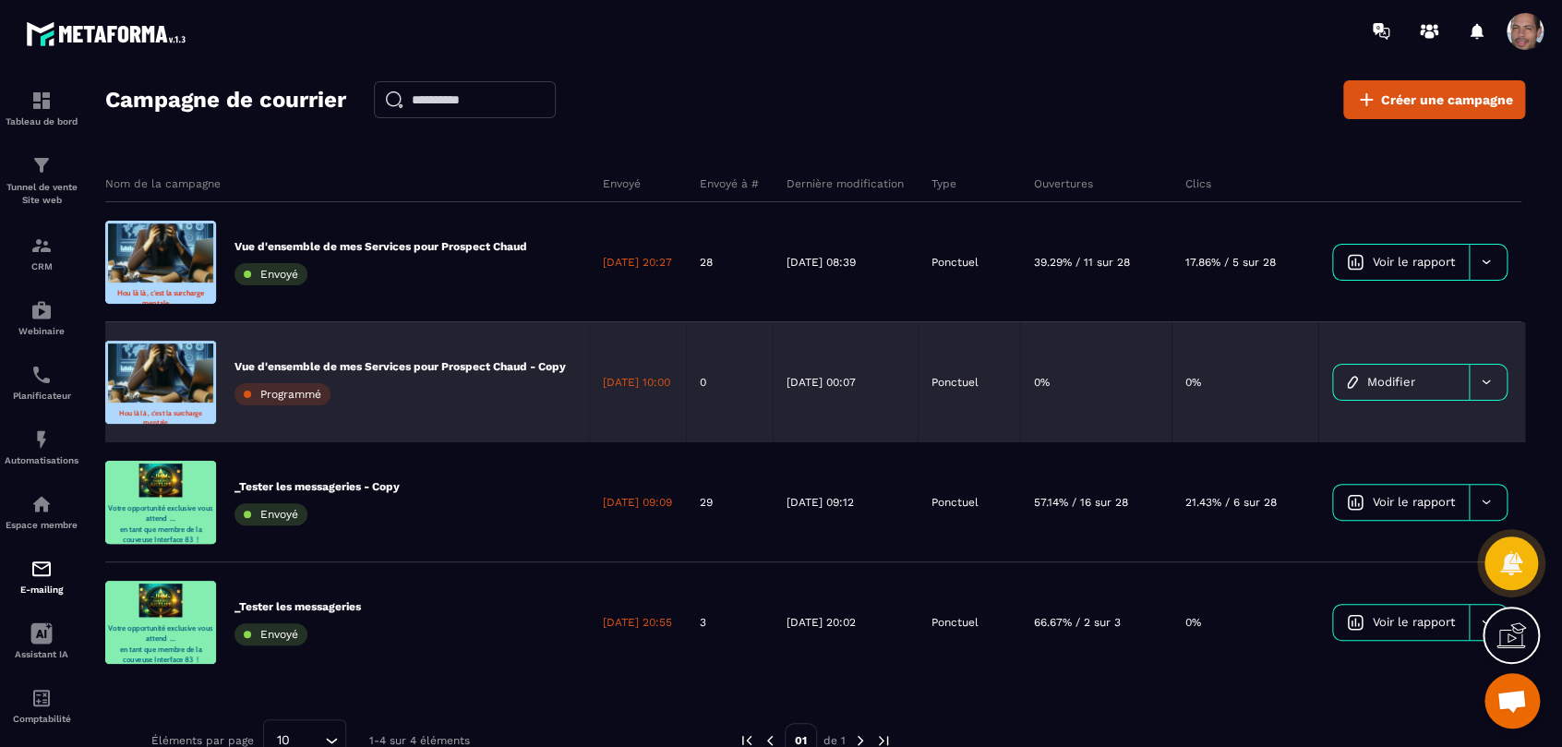
click at [1415, 379] on span "Modifier" at bounding box center [1391, 382] width 48 height 14
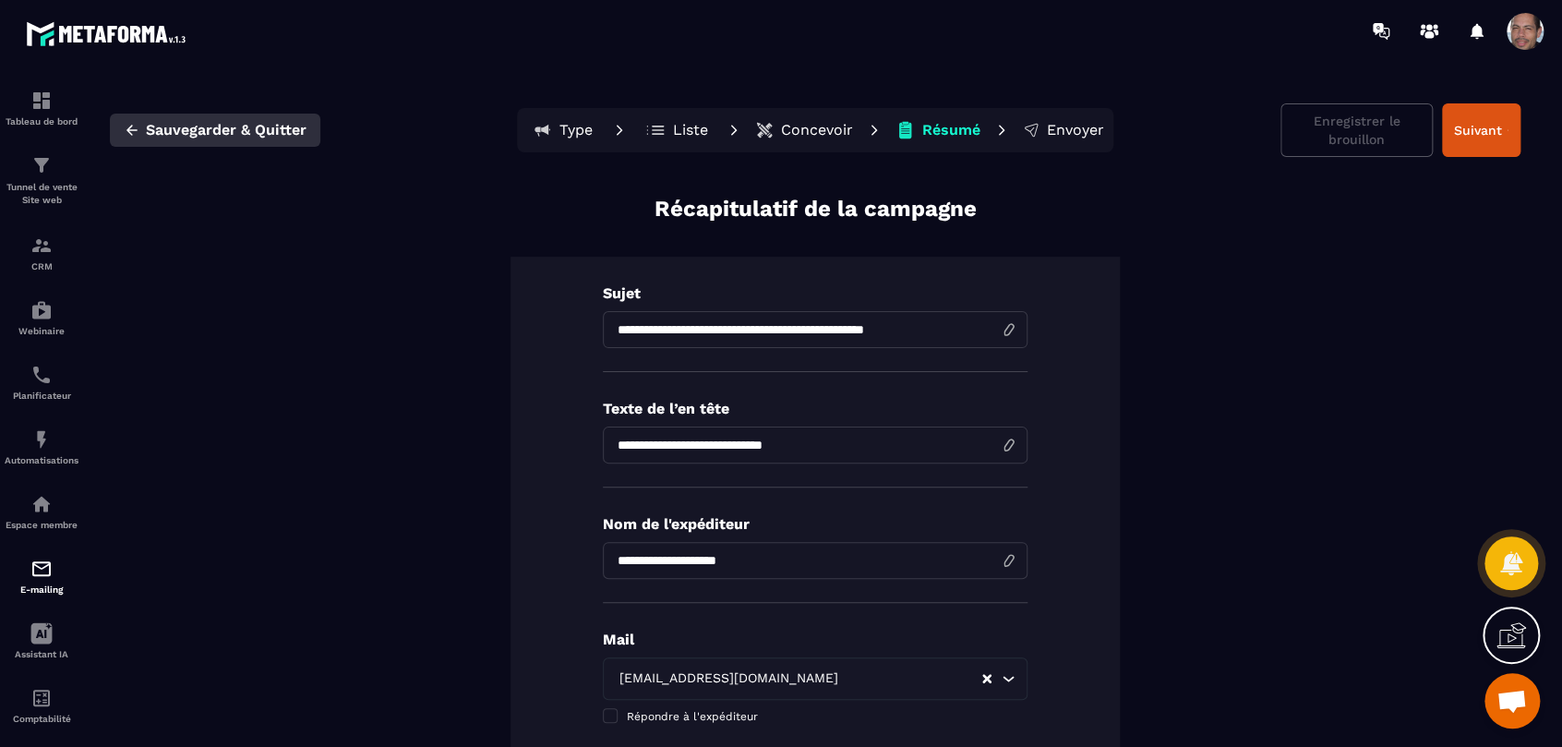
click at [147, 131] on span "Sauvegarder & Quitter" at bounding box center [226, 130] width 161 height 18
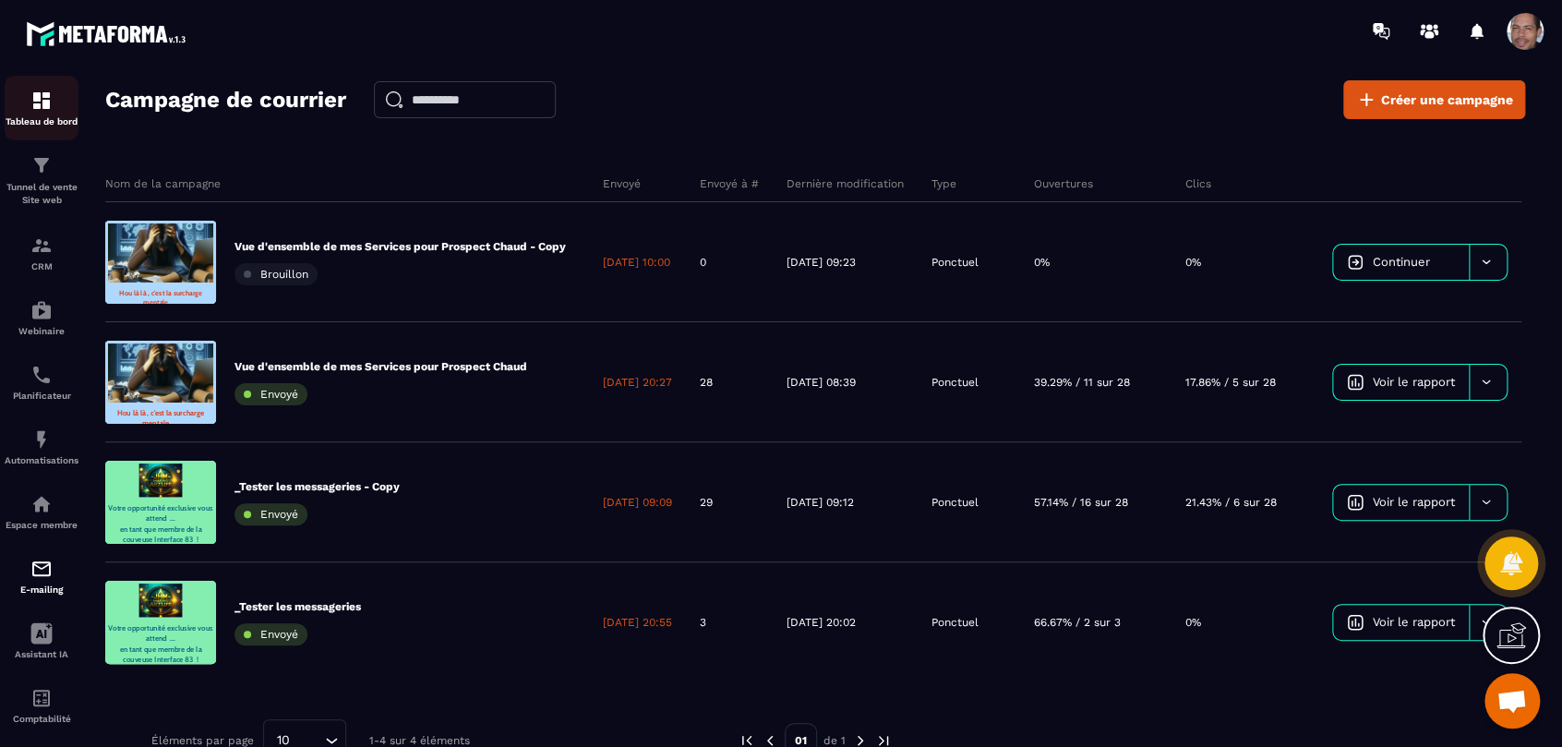
click at [41, 112] on div "Tableau de bord" at bounding box center [42, 108] width 74 height 37
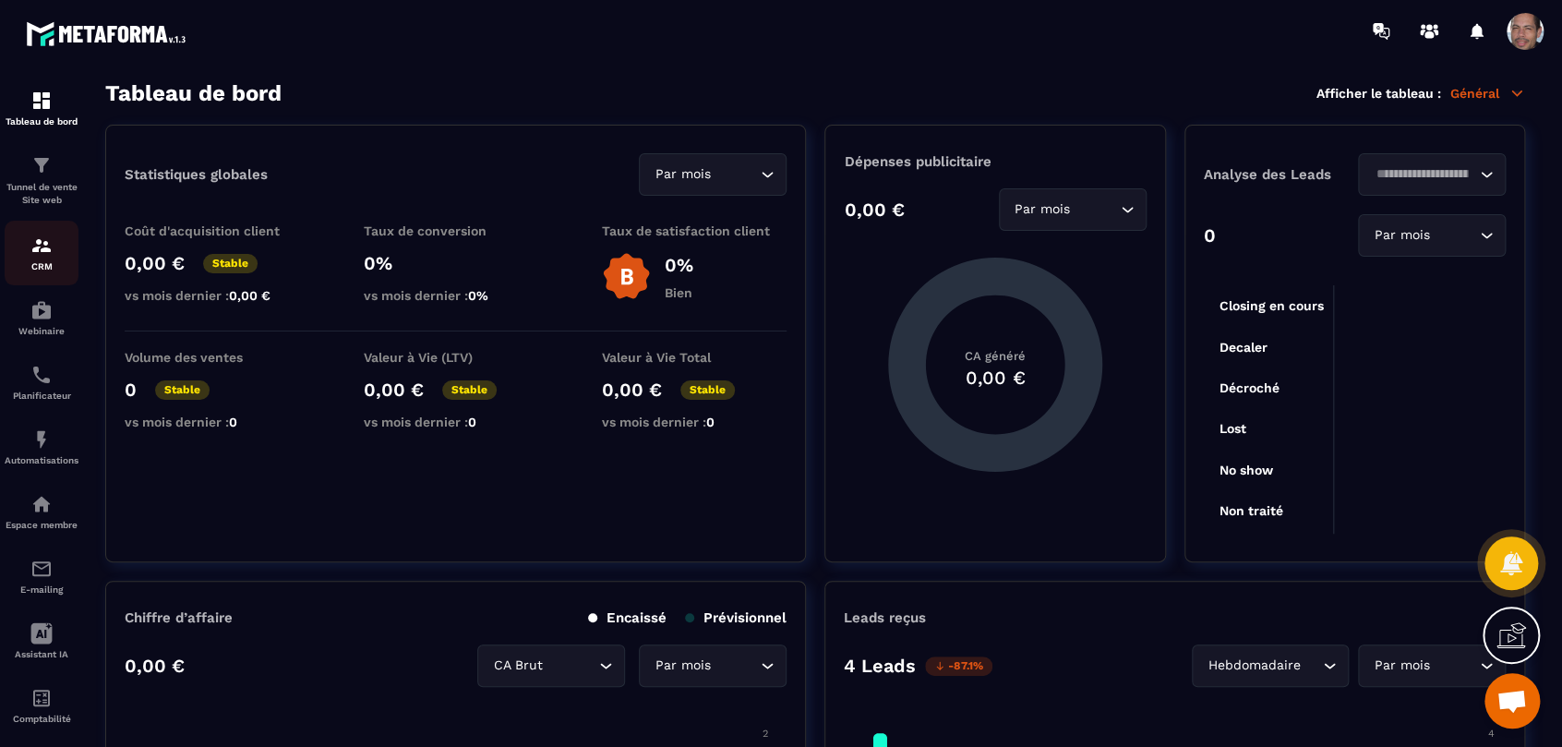
click at [45, 264] on p "CRM" at bounding box center [42, 266] width 74 height 10
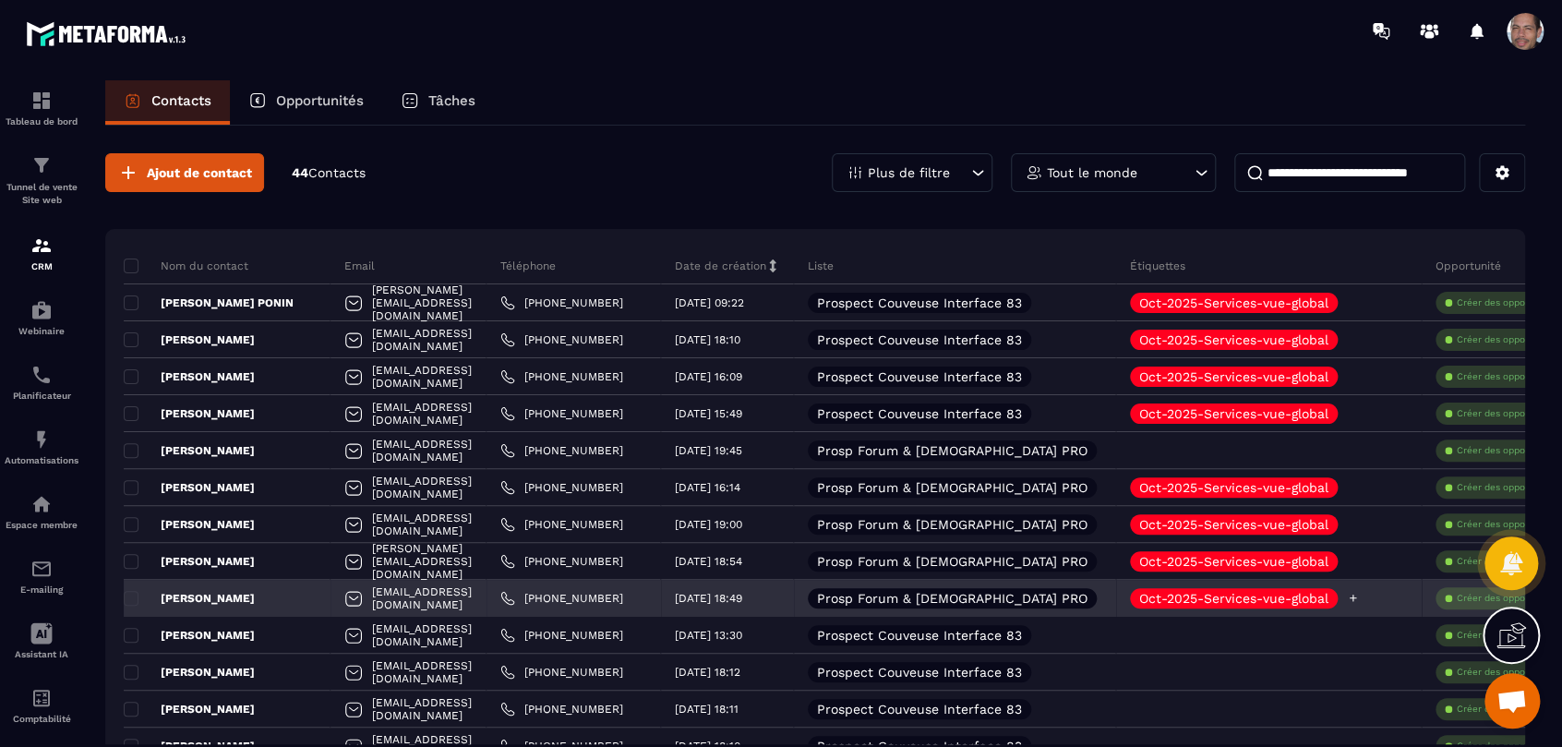
drag, startPoint x: 1297, startPoint y: 599, endPoint x: 1334, endPoint y: 596, distance: 37.0
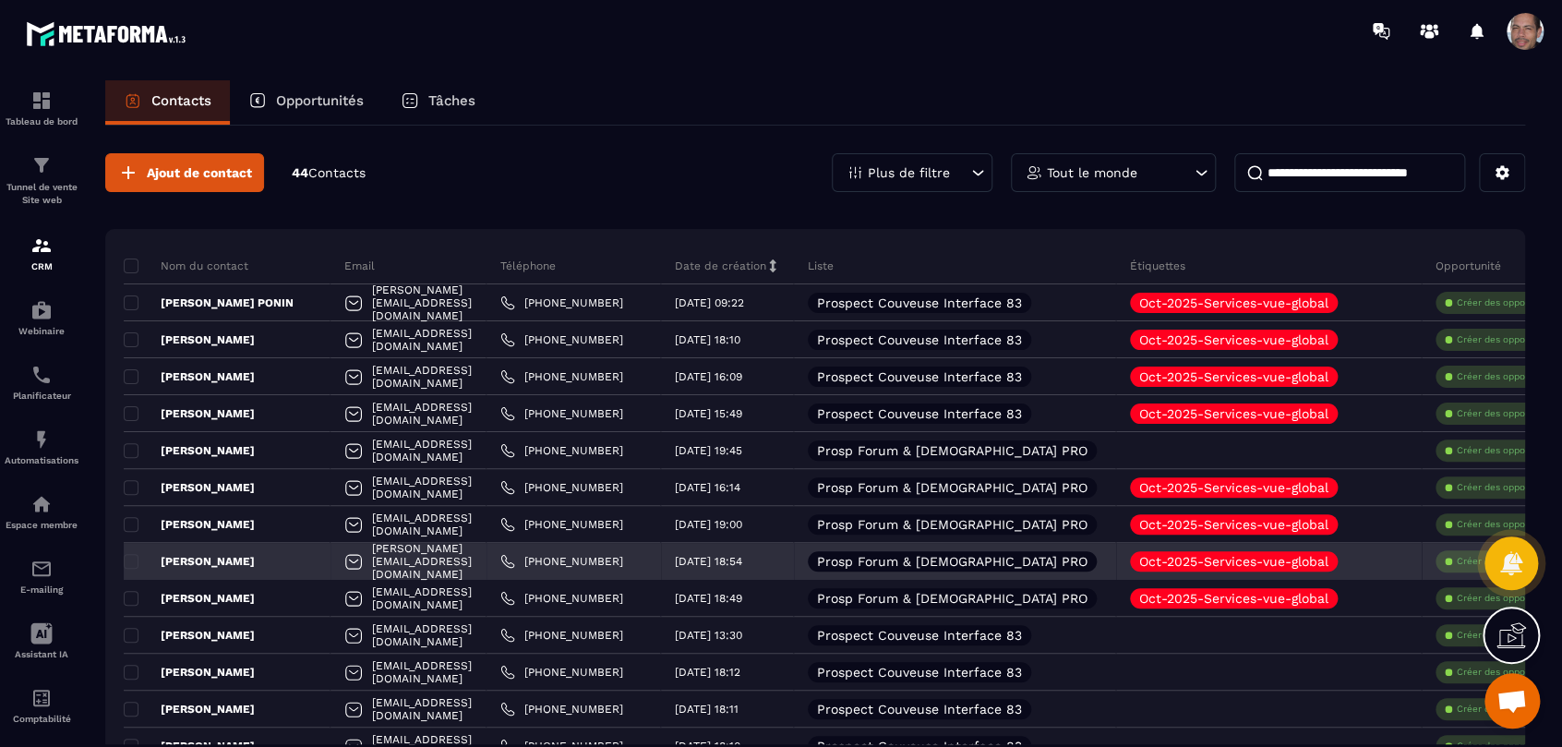
scroll to position [0, 1]
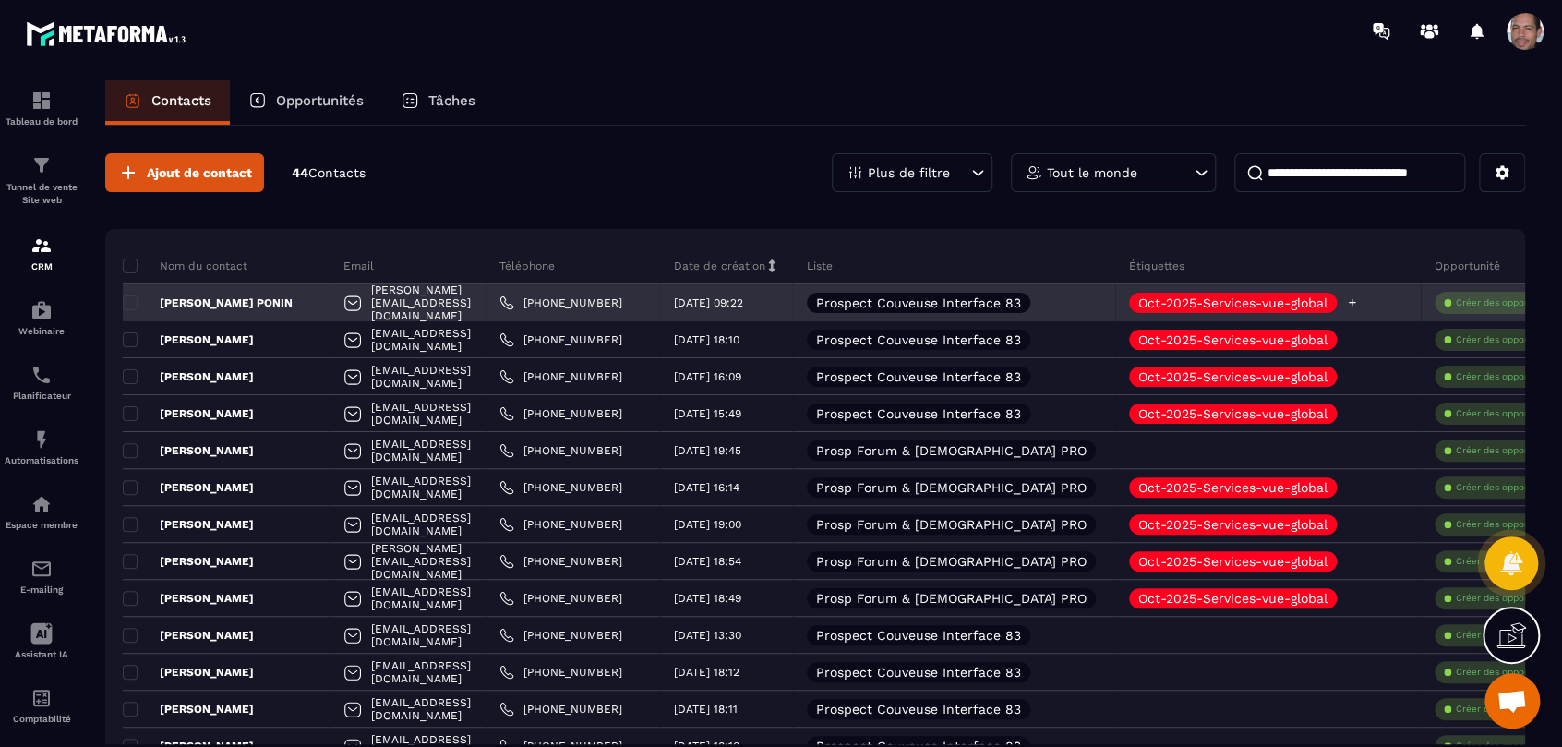
drag, startPoint x: 1377, startPoint y: 293, endPoint x: 1389, endPoint y: 294, distance: 12.0
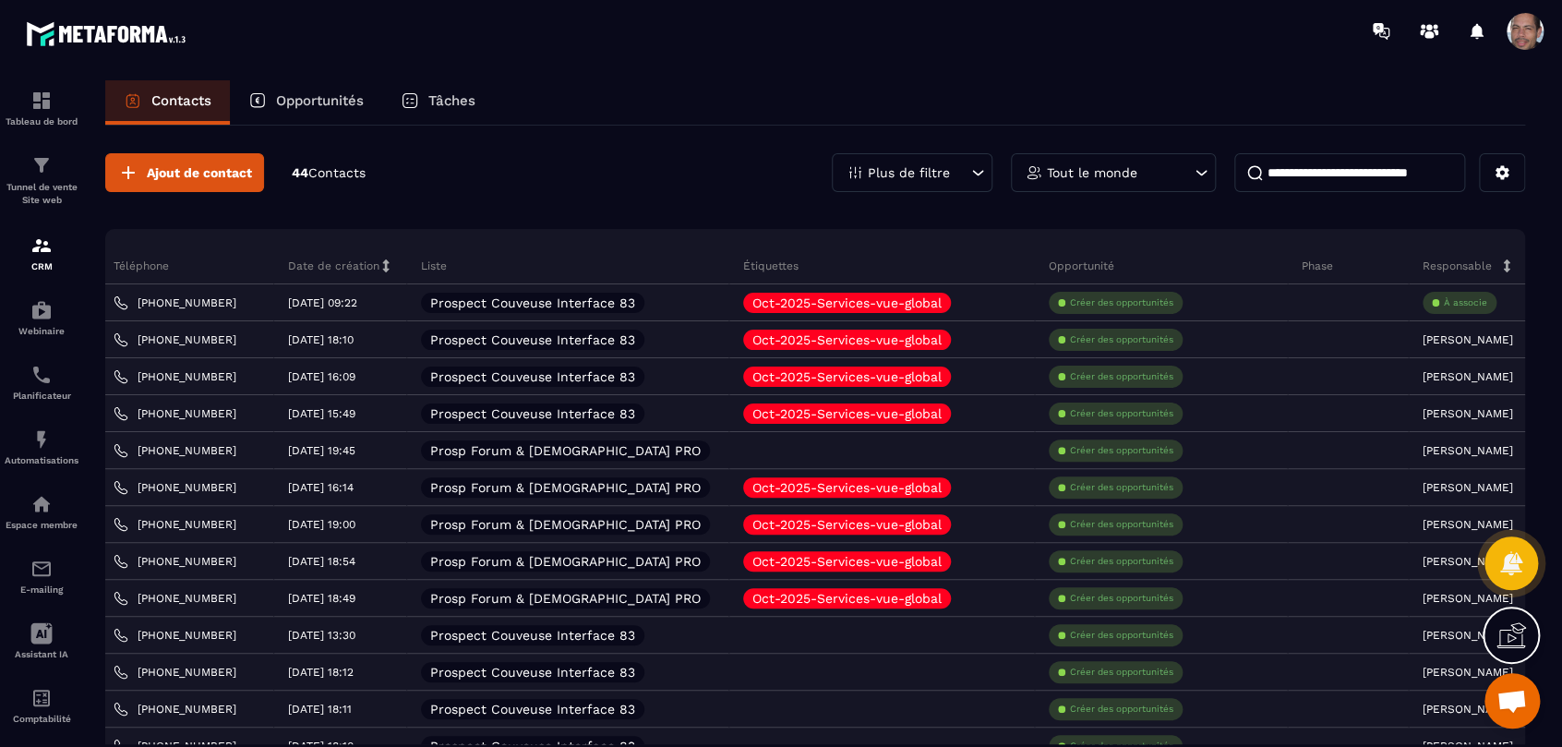
scroll to position [0, 465]
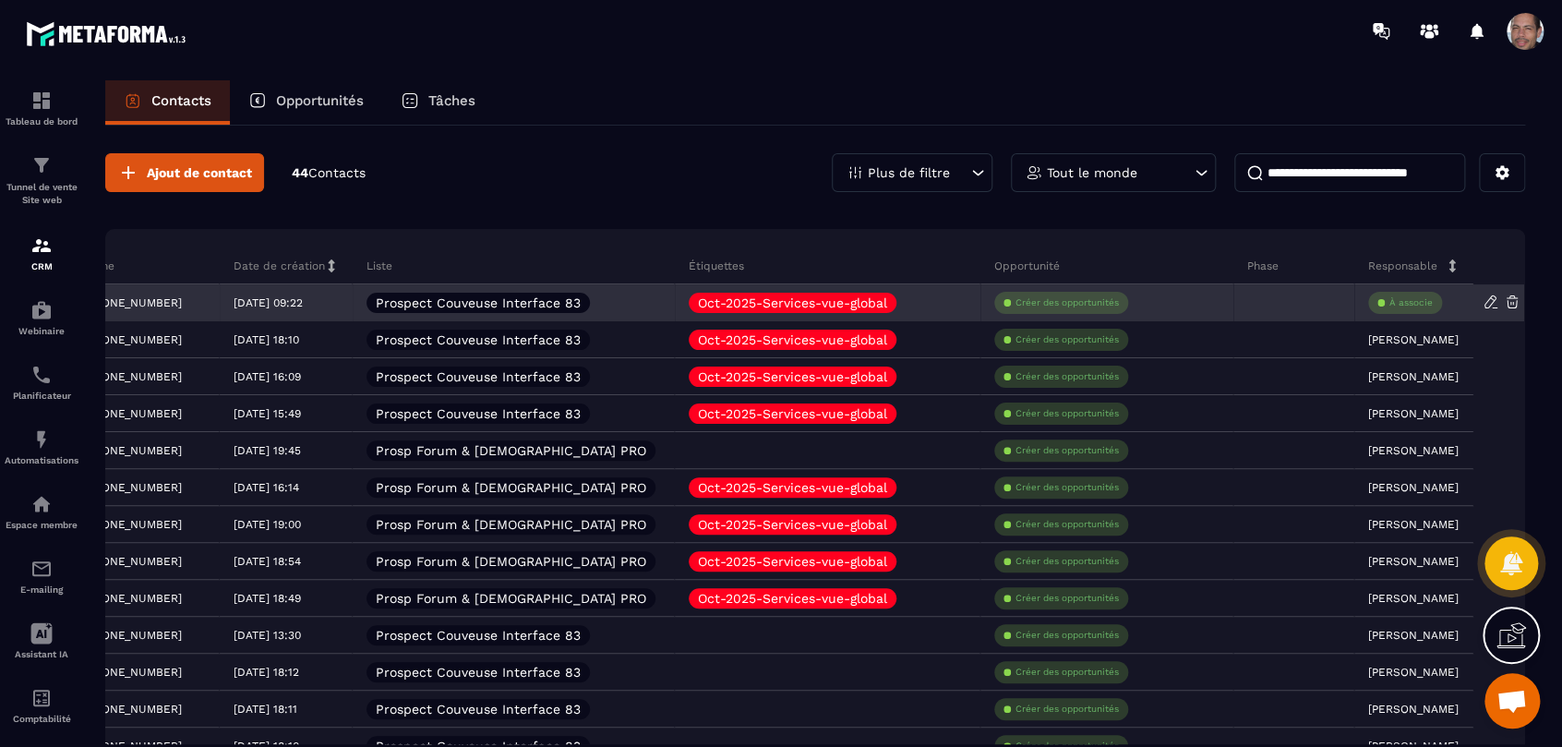
click at [1407, 301] on p "À associe" at bounding box center [1411, 302] width 43 height 13
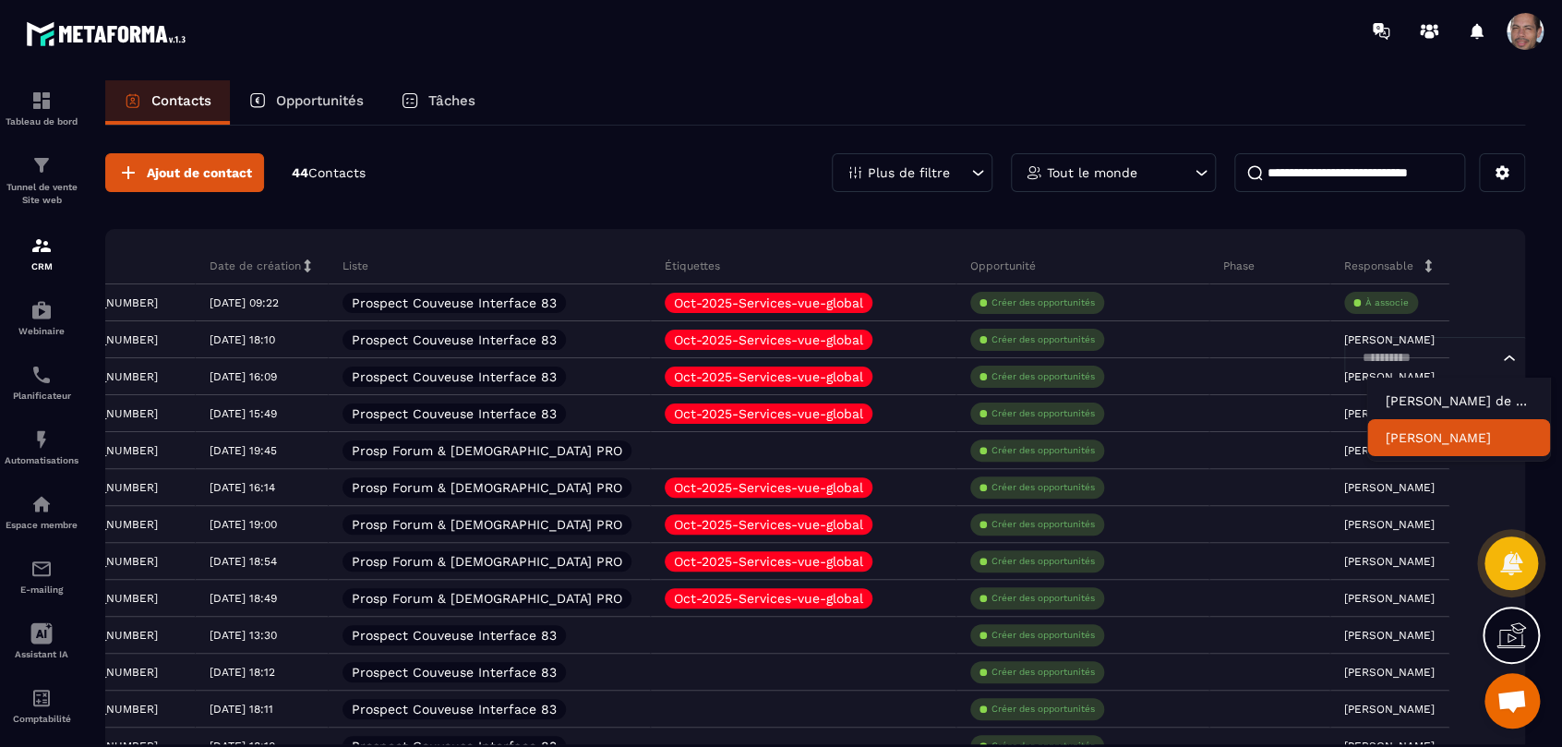
click at [1455, 438] on p "[PERSON_NAME]" at bounding box center [1459, 437] width 146 height 18
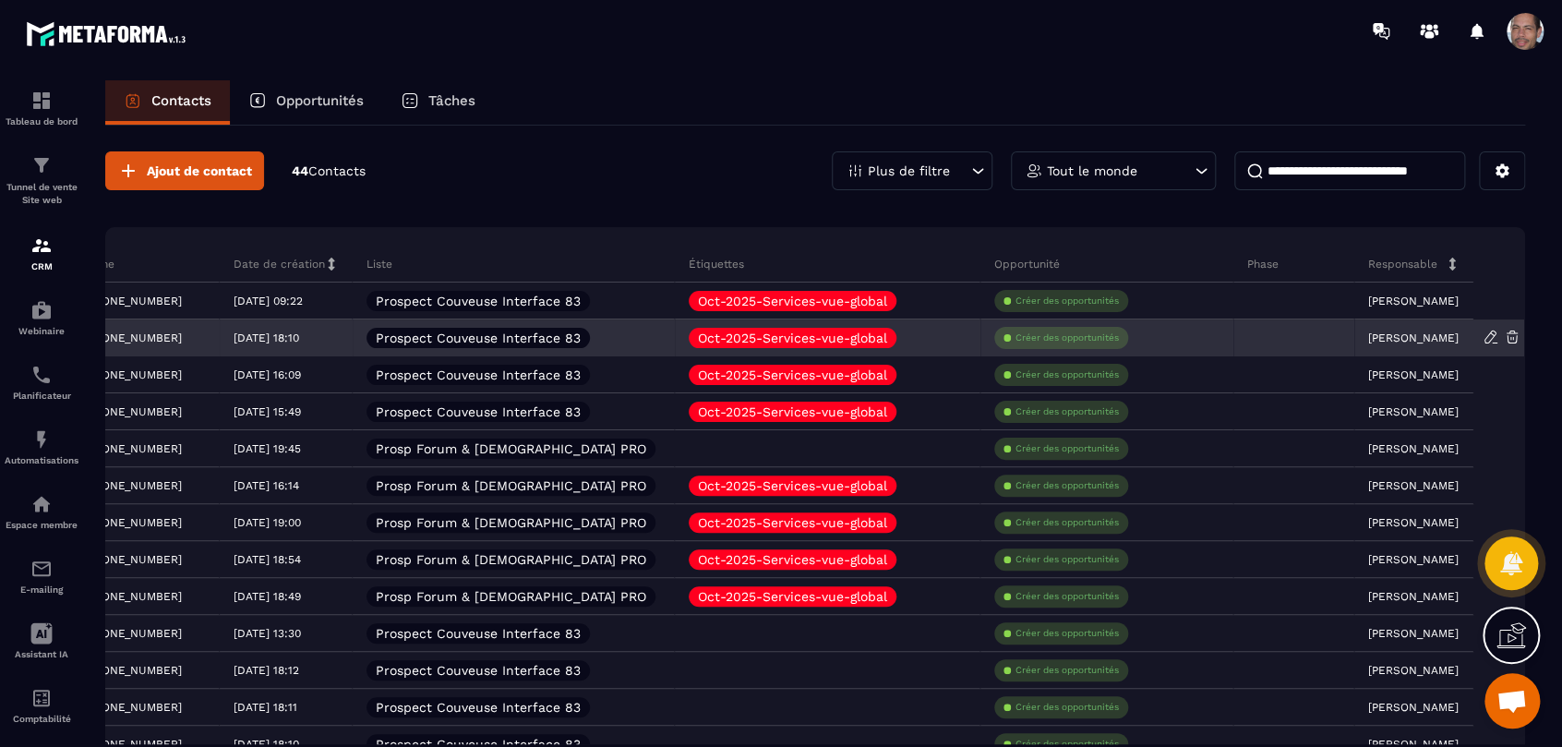
scroll to position [4, 0]
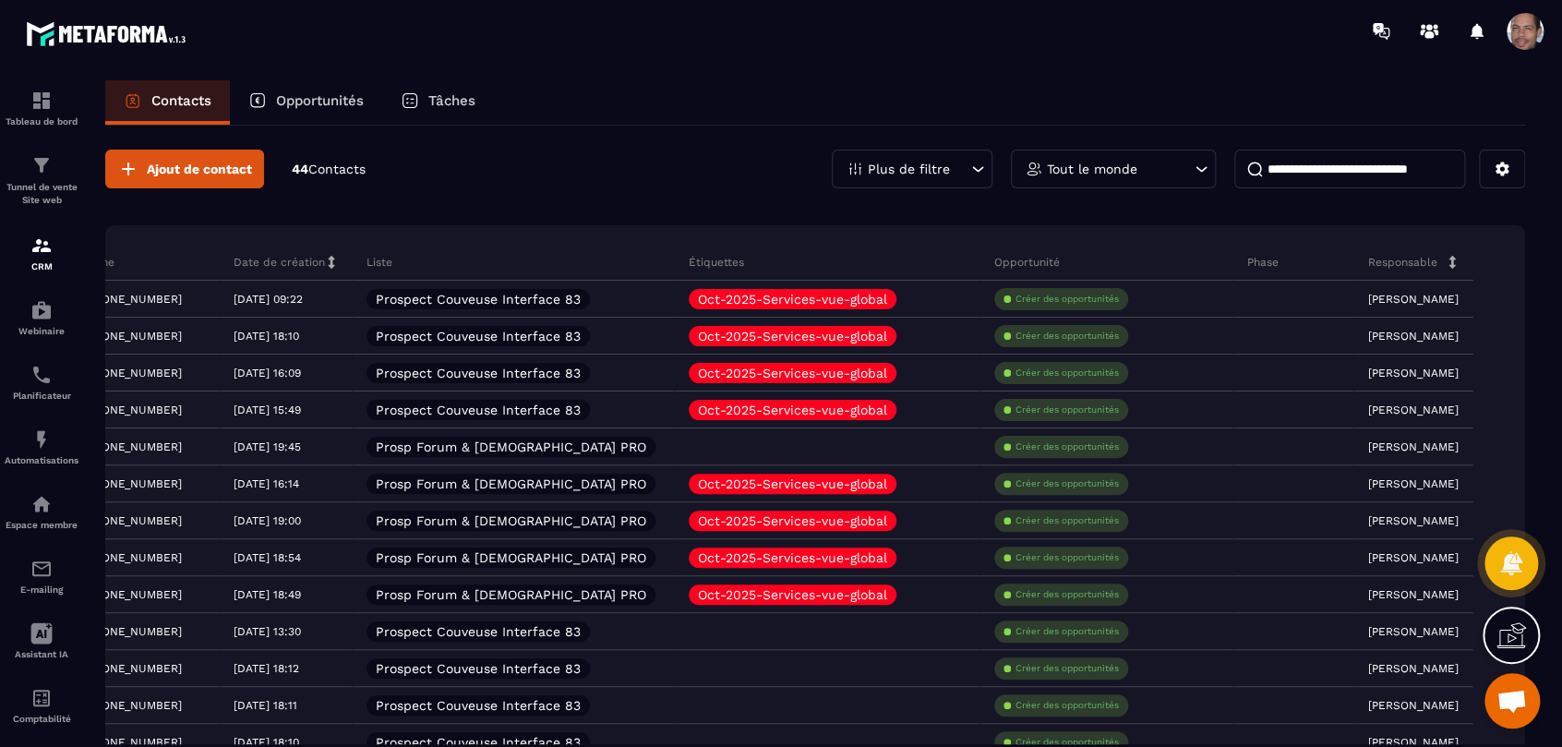
drag, startPoint x: 237, startPoint y: 319, endPoint x: 97, endPoint y: 286, distance: 144.2
drag, startPoint x: 97, startPoint y: 286, endPoint x: 104, endPoint y: 278, distance: 11.1
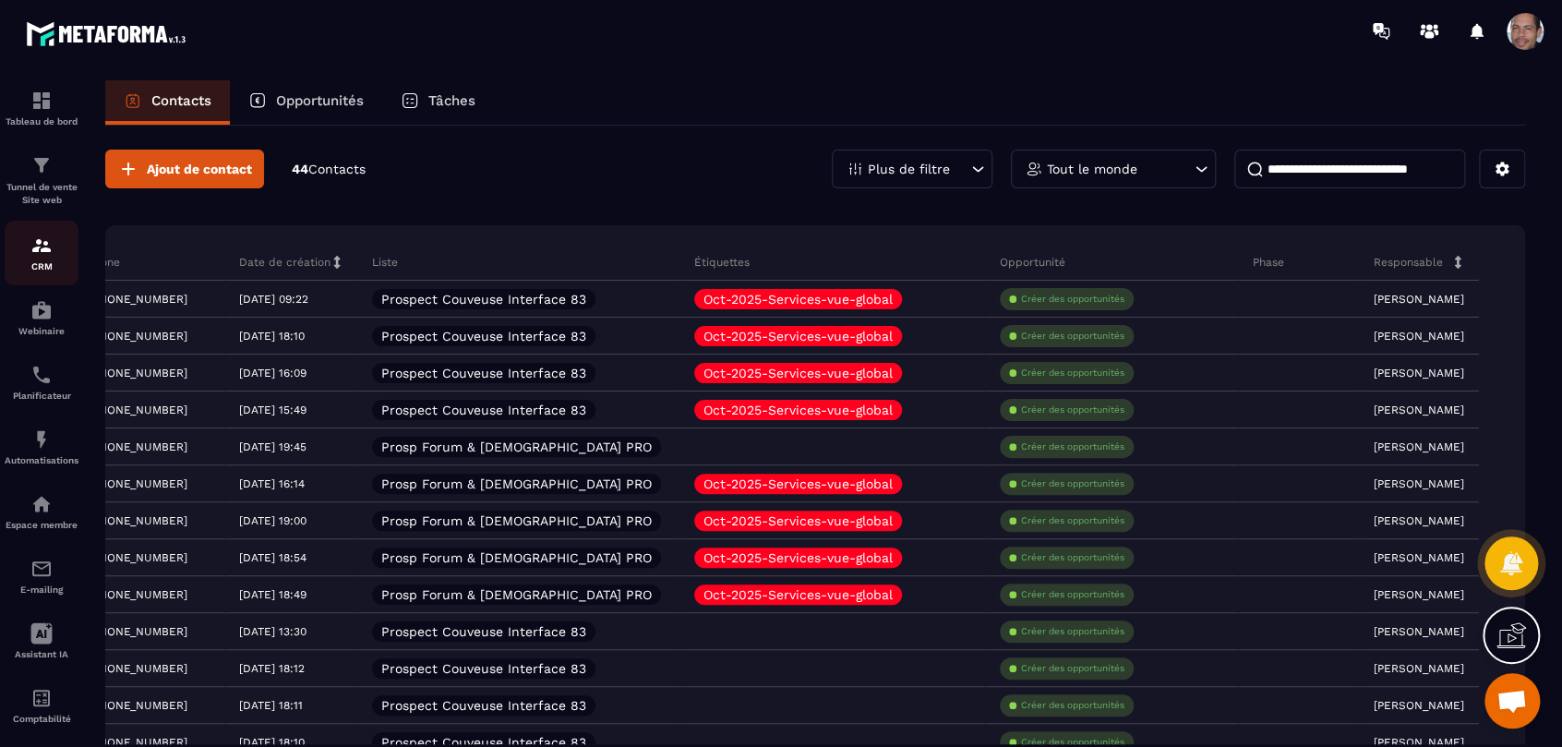
scroll to position [0, 392]
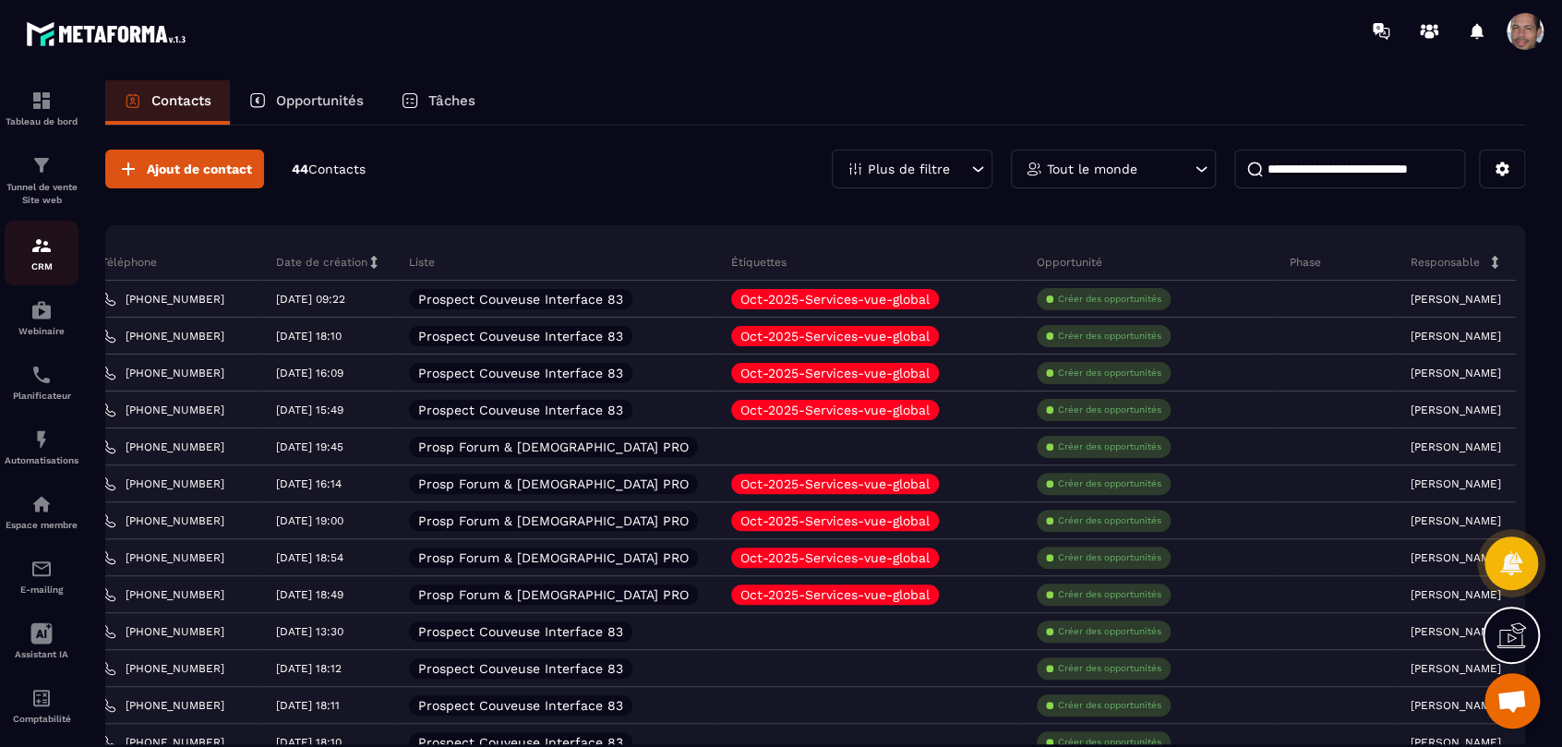
drag, startPoint x: 147, startPoint y: 239, endPoint x: 54, endPoint y: 244, distance: 93.4
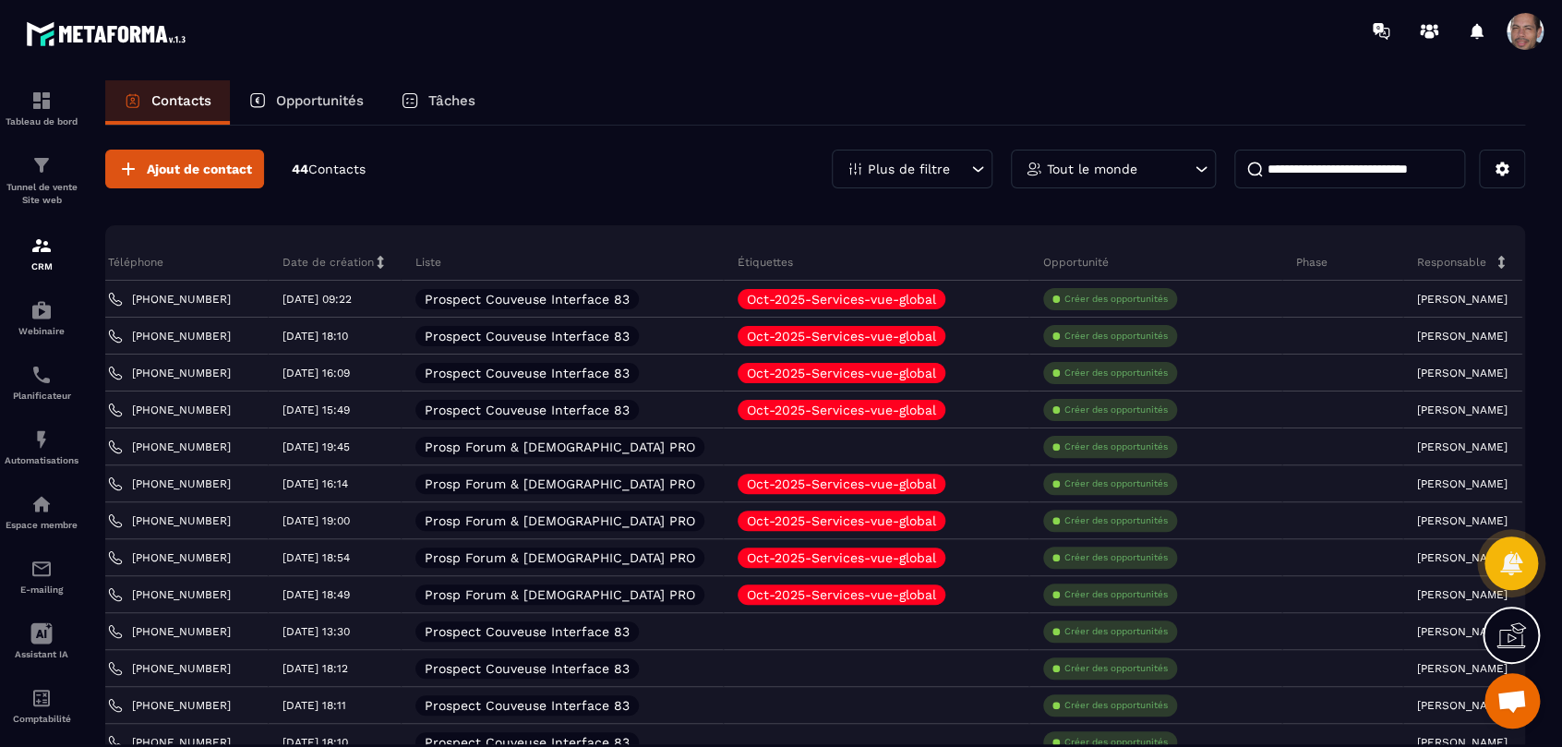
drag, startPoint x: 49, startPoint y: 244, endPoint x: 109, endPoint y: 249, distance: 60.3
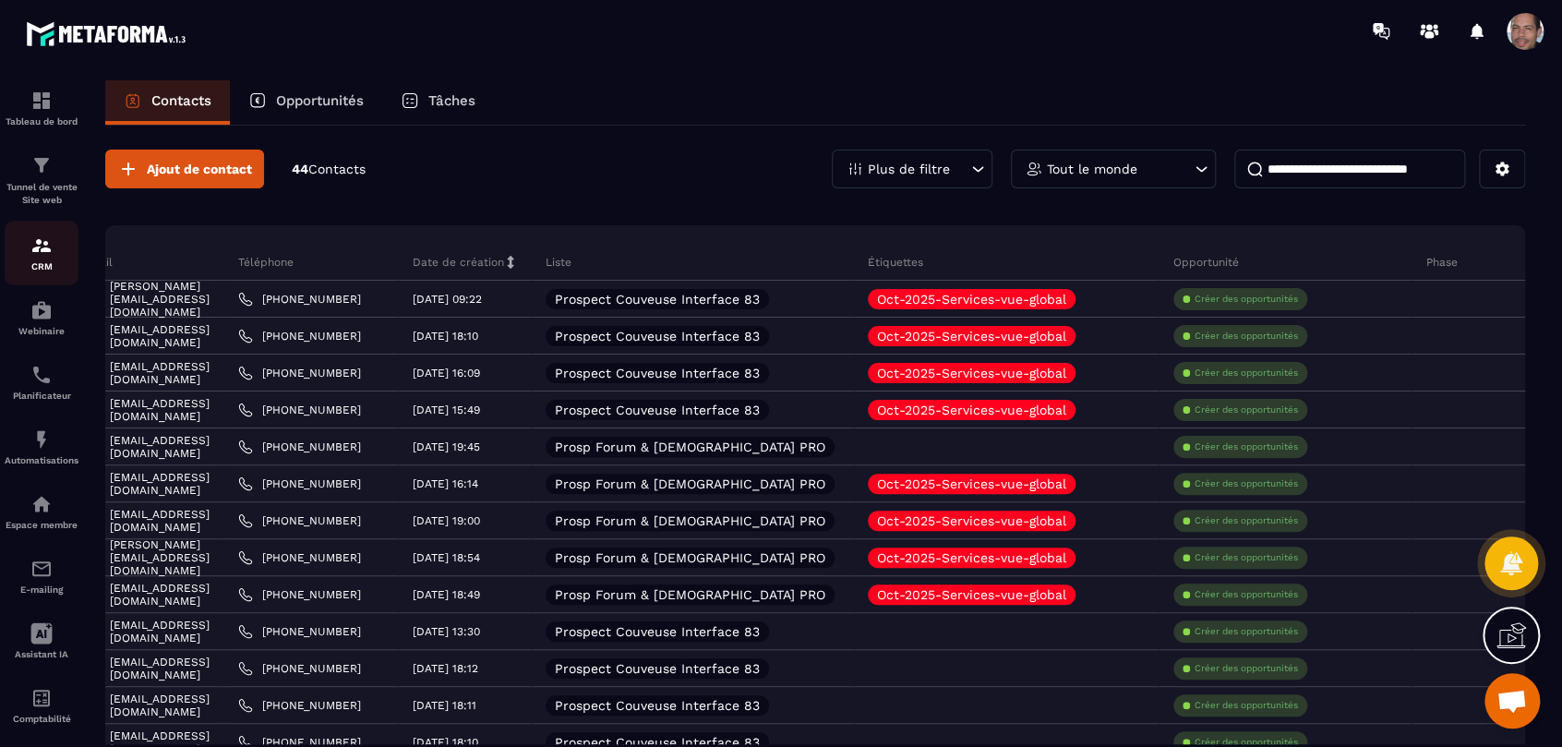
scroll to position [0, 242]
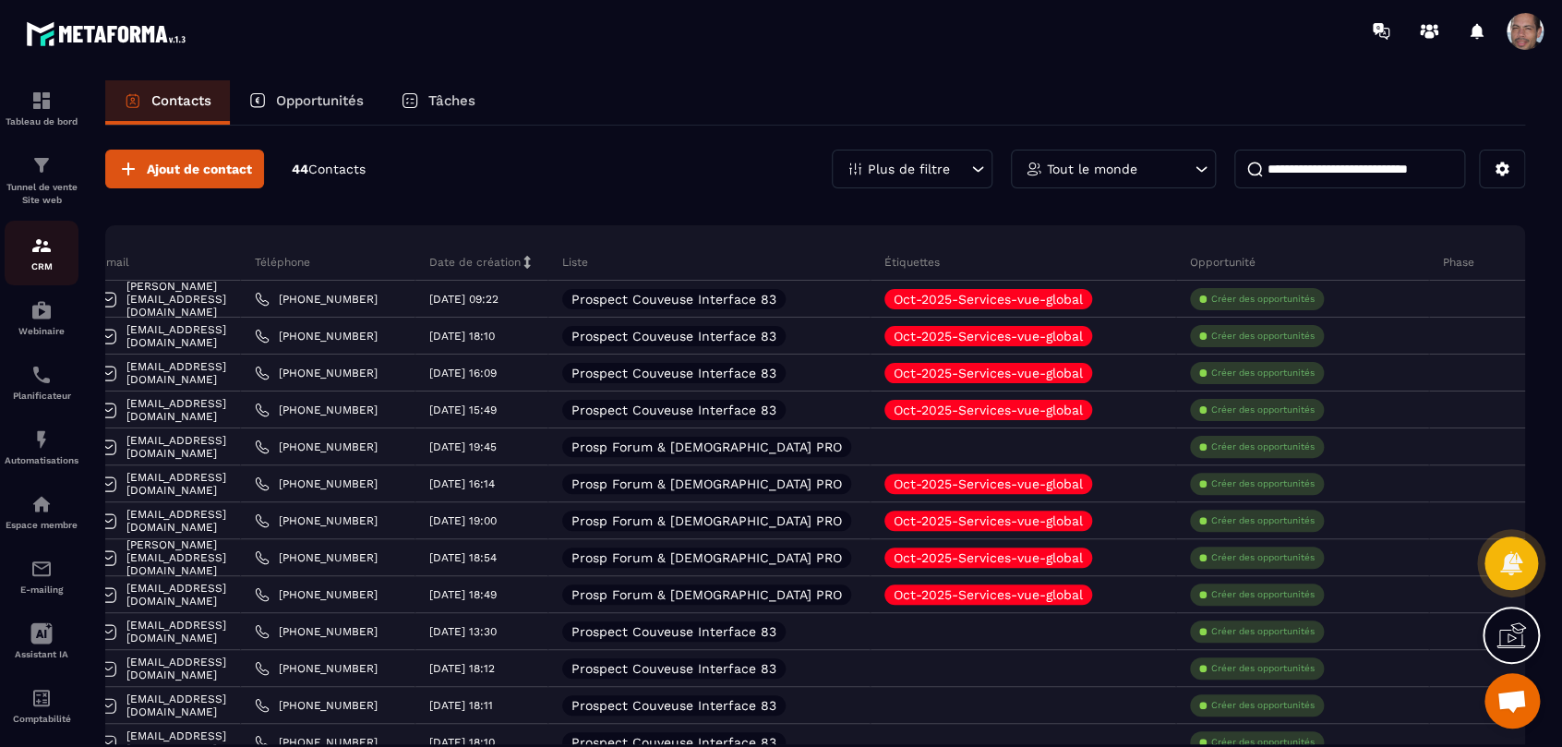
drag, startPoint x: 112, startPoint y: 250, endPoint x: 68, endPoint y: 252, distance: 43.4
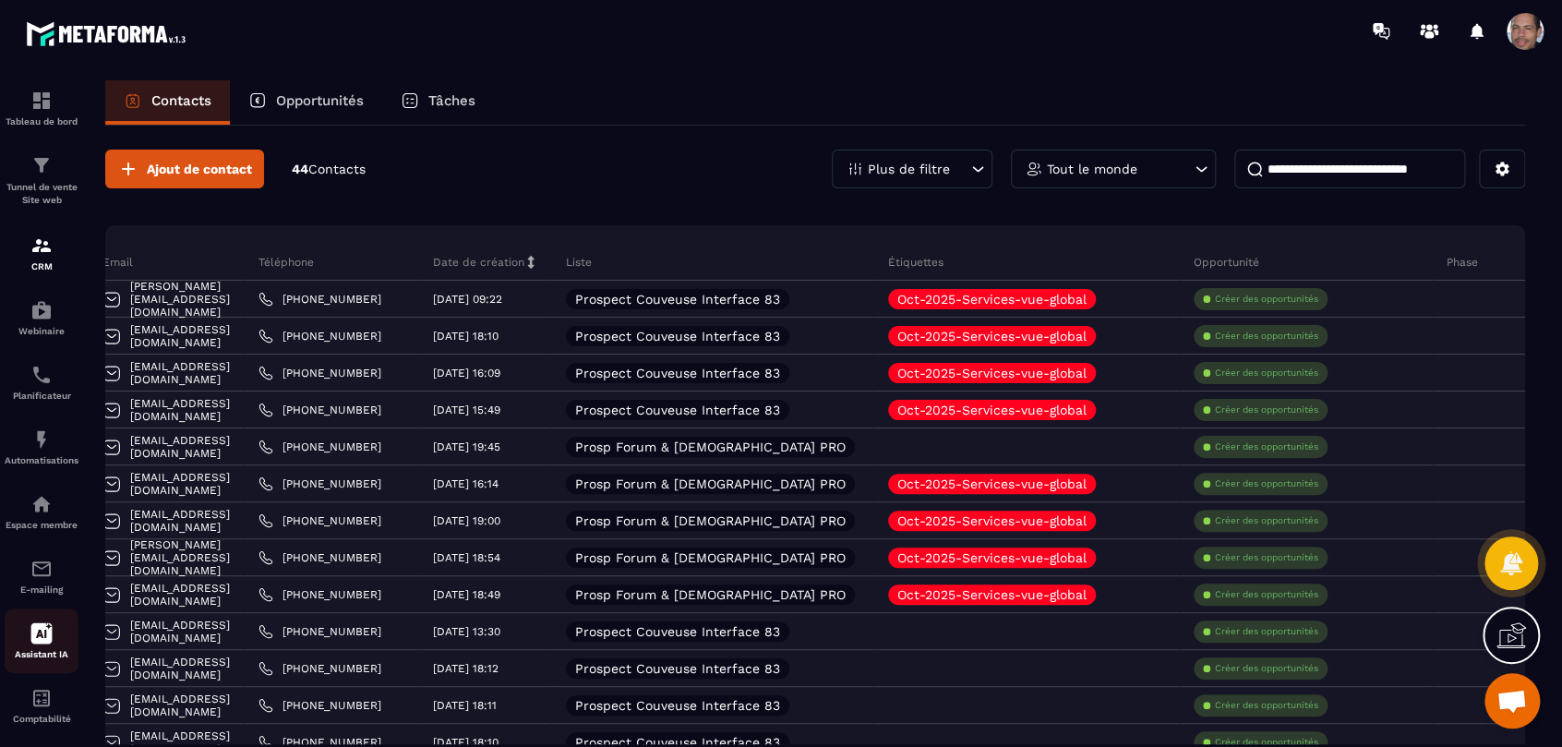
scroll to position [25, 0]
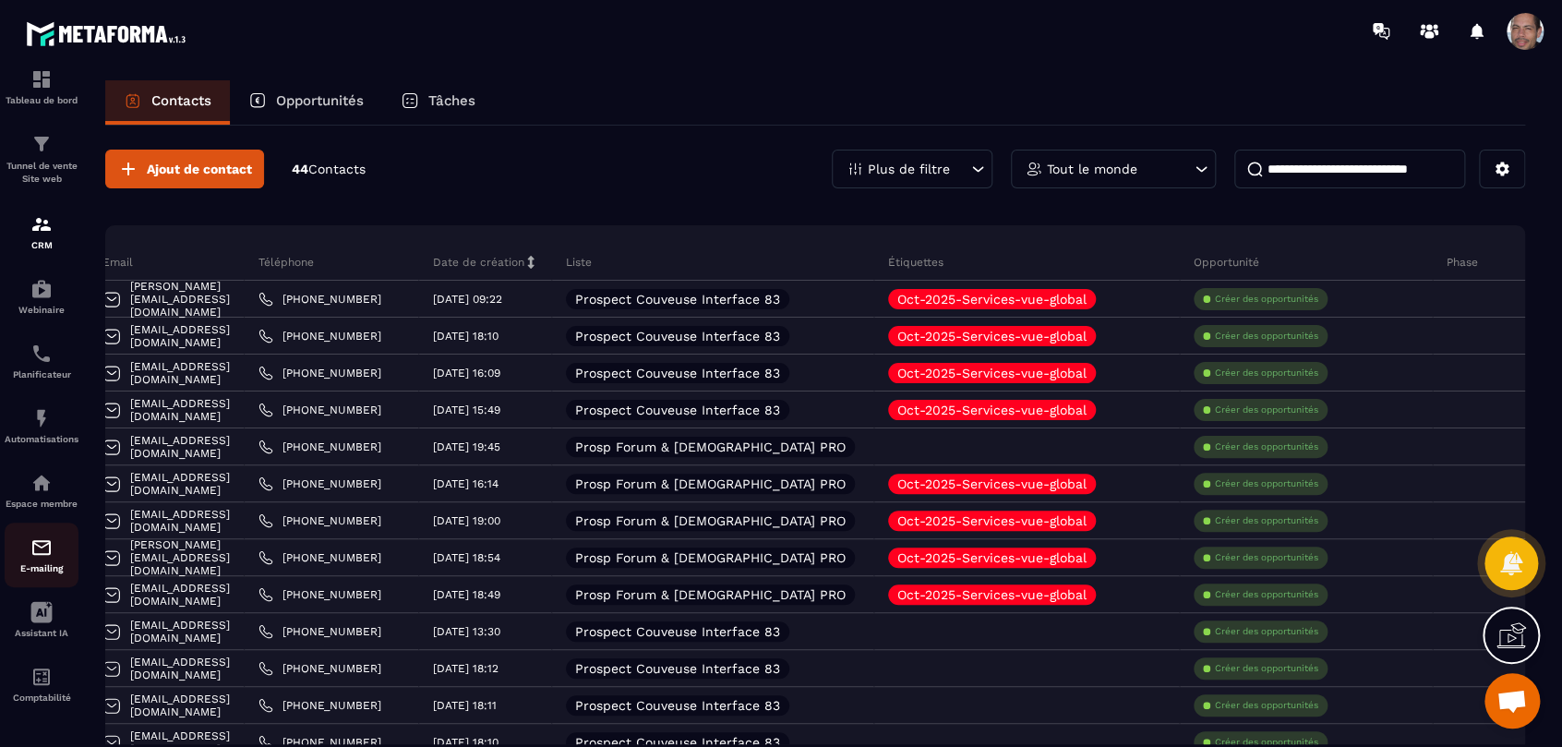
click at [53, 557] on div "E-mailing" at bounding box center [42, 554] width 74 height 37
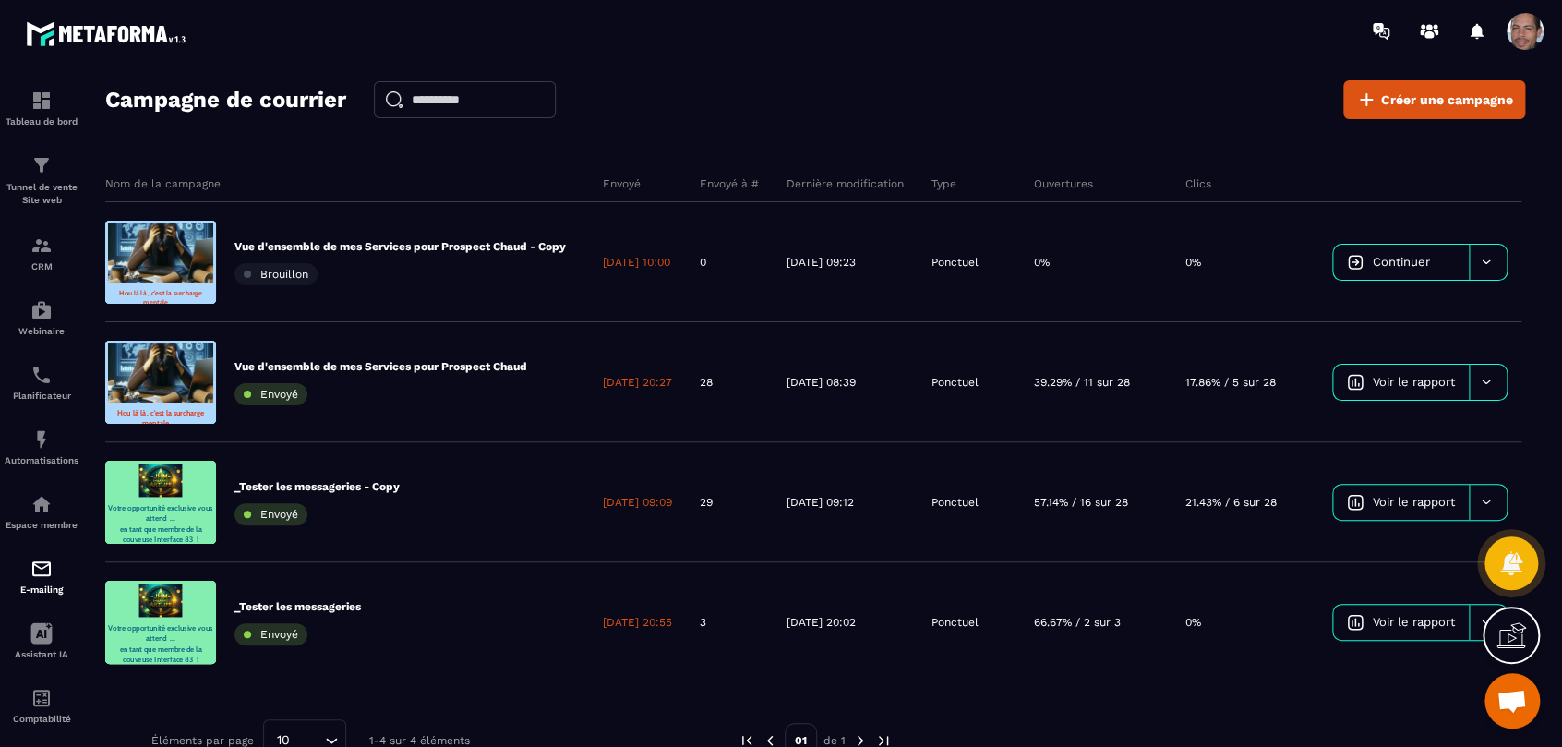
click at [282, 277] on span "Brouillon" at bounding box center [284, 274] width 48 height 13
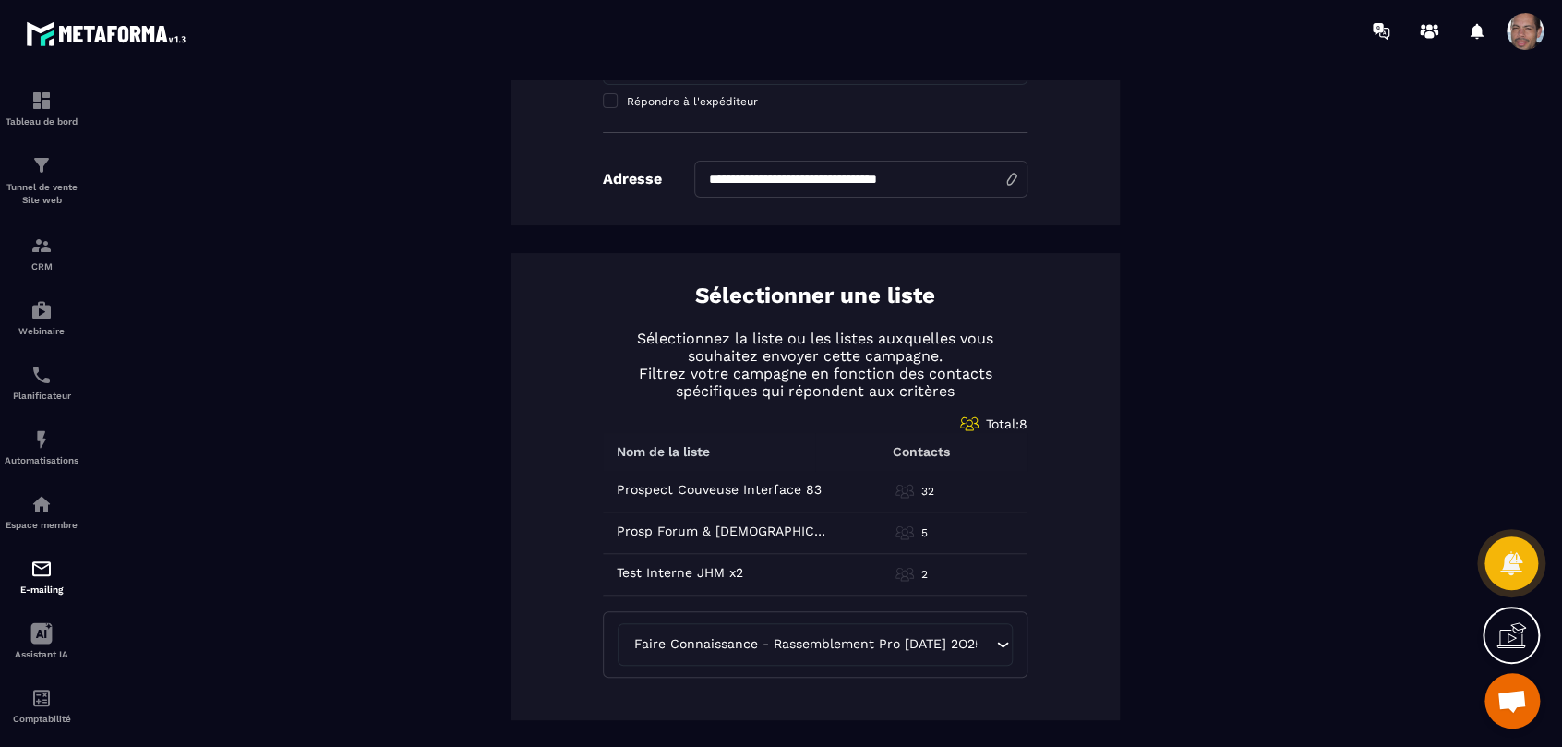
scroll to position [717, 0]
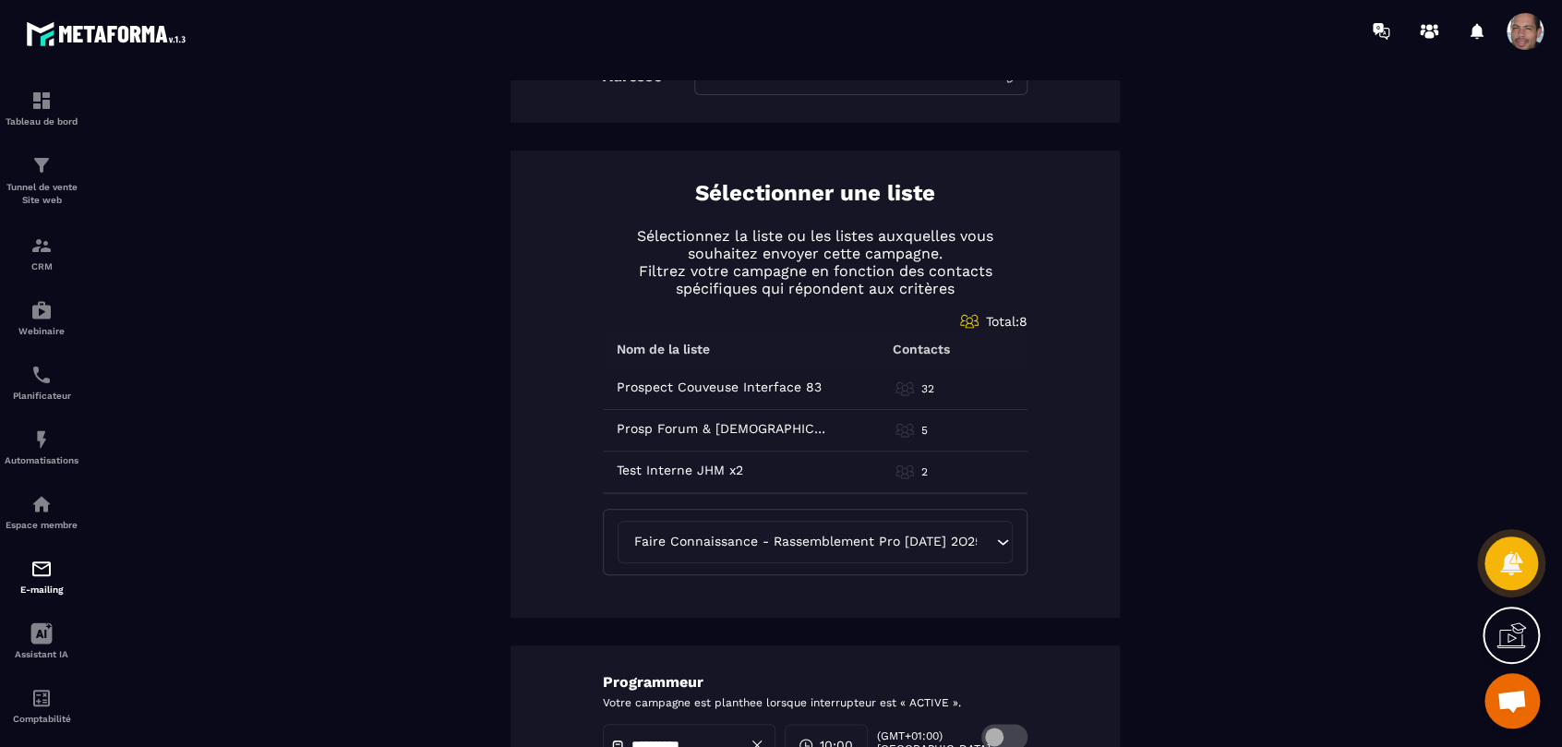
click at [993, 548] on icon "Search for option" at bounding box center [1002, 542] width 18 height 18
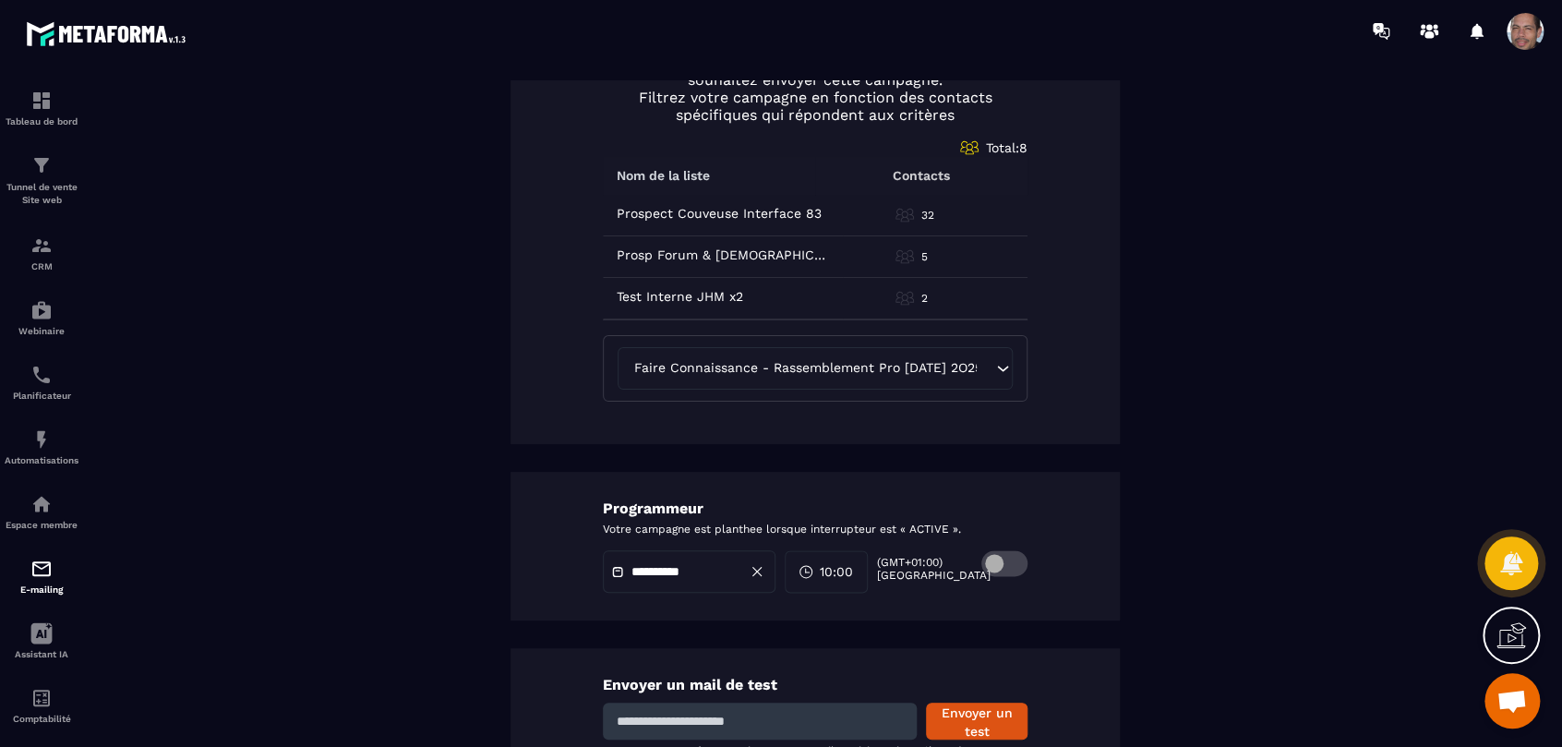
click at [776, 371] on span "Faire Connaissance - Rassemblement Pro [DATE] 2O25 - CI83" at bounding box center [804, 368] width 348 height 20
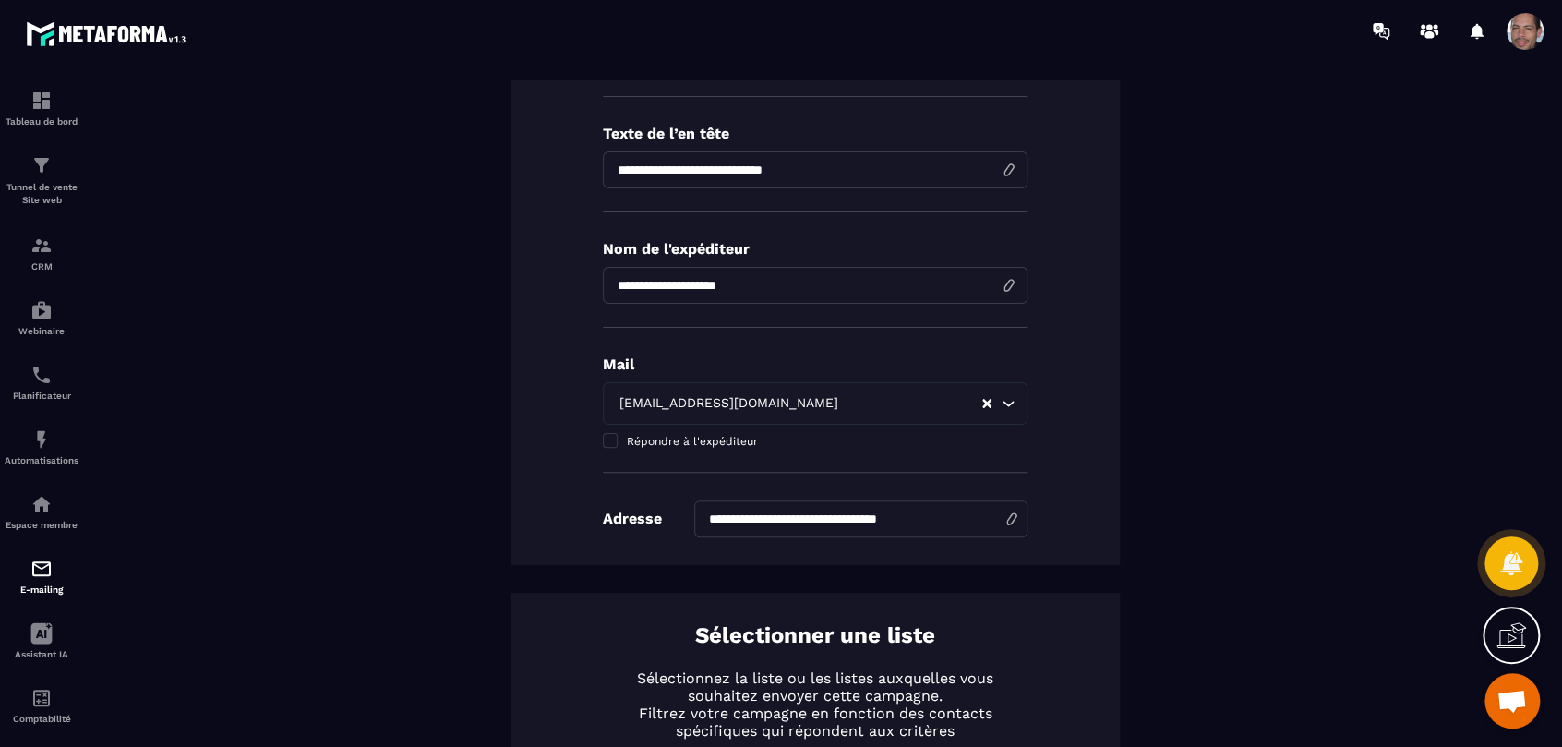
scroll to position [0, 0]
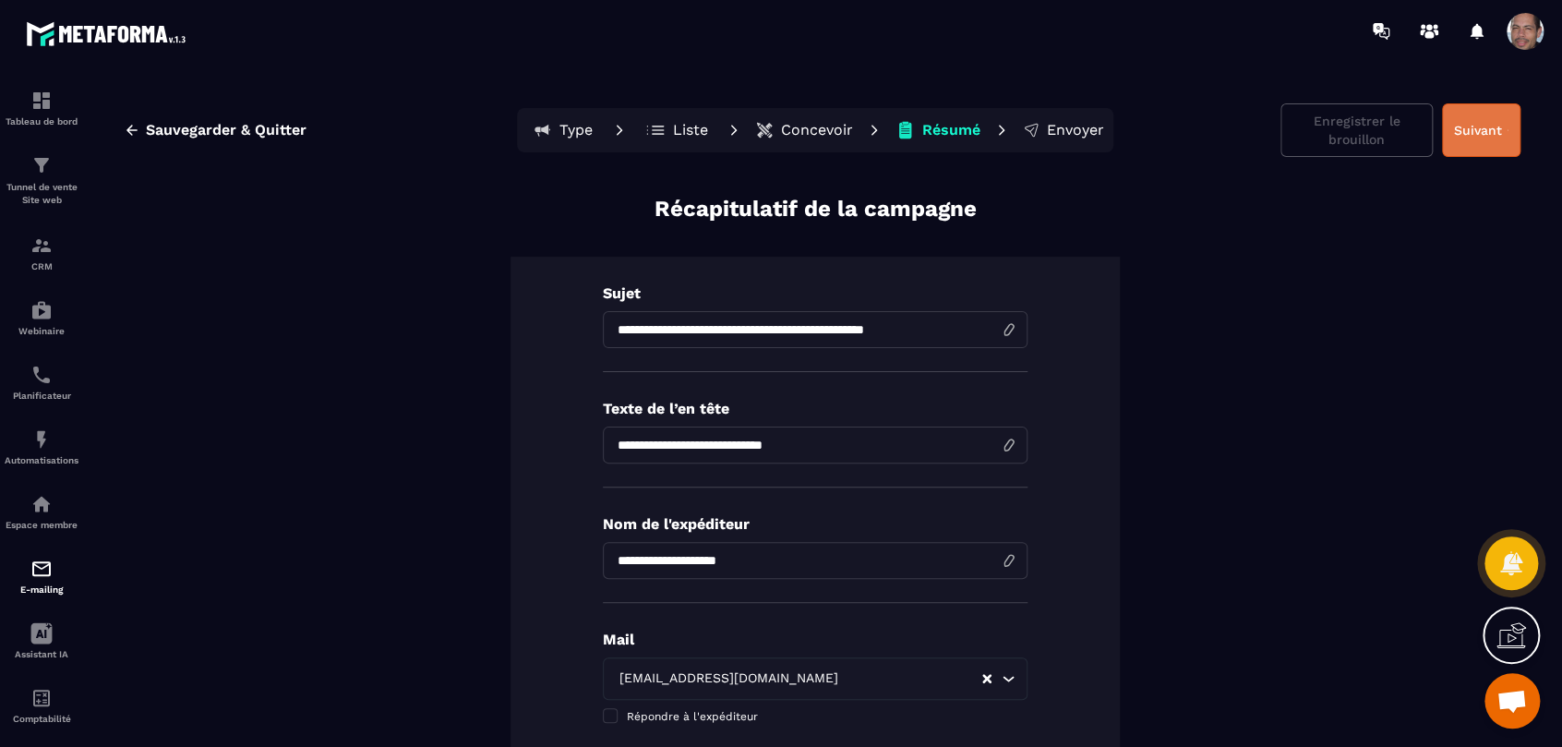
click at [1454, 140] on button "Suivant" at bounding box center [1481, 130] width 78 height 54
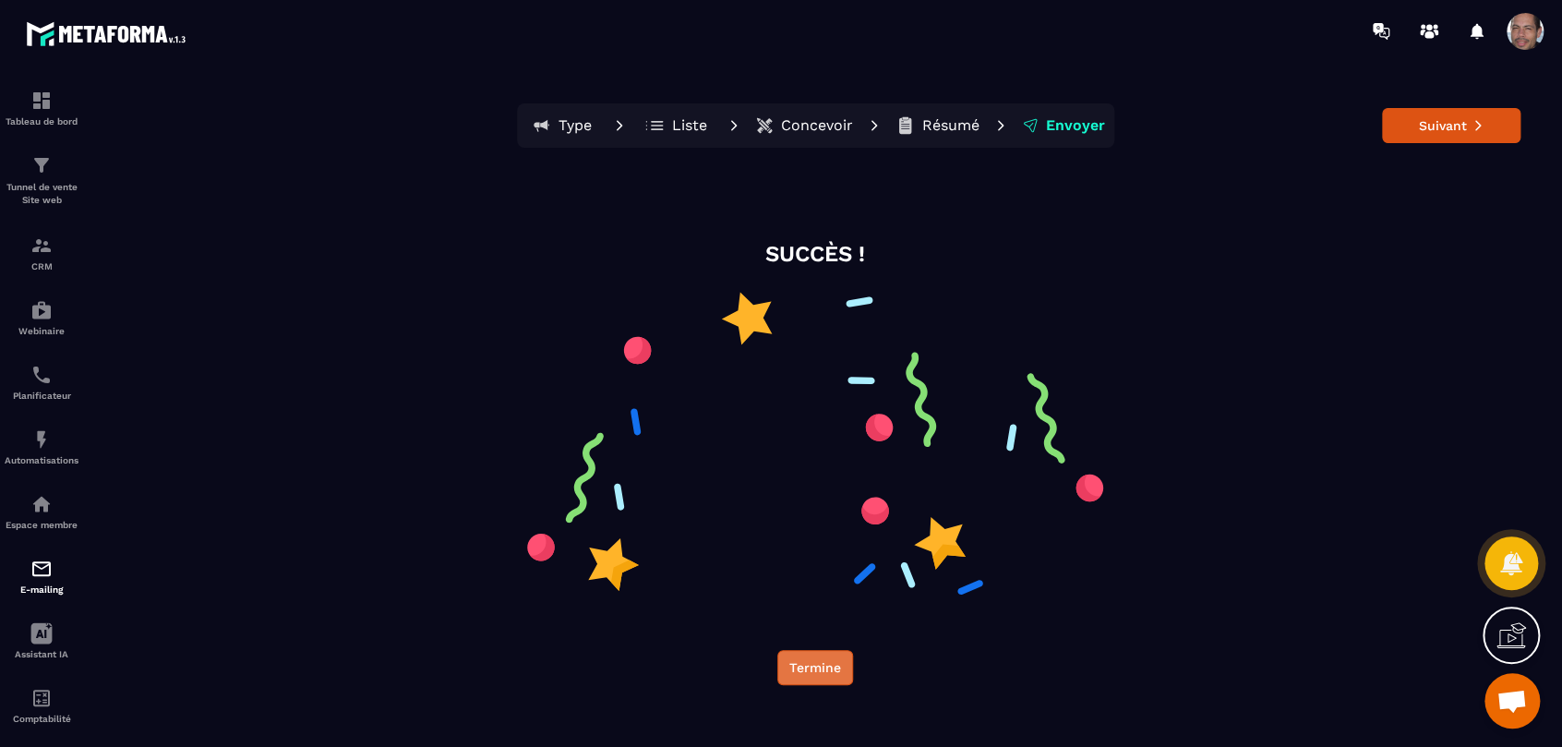
click at [826, 662] on button "Termine" at bounding box center [815, 667] width 76 height 35
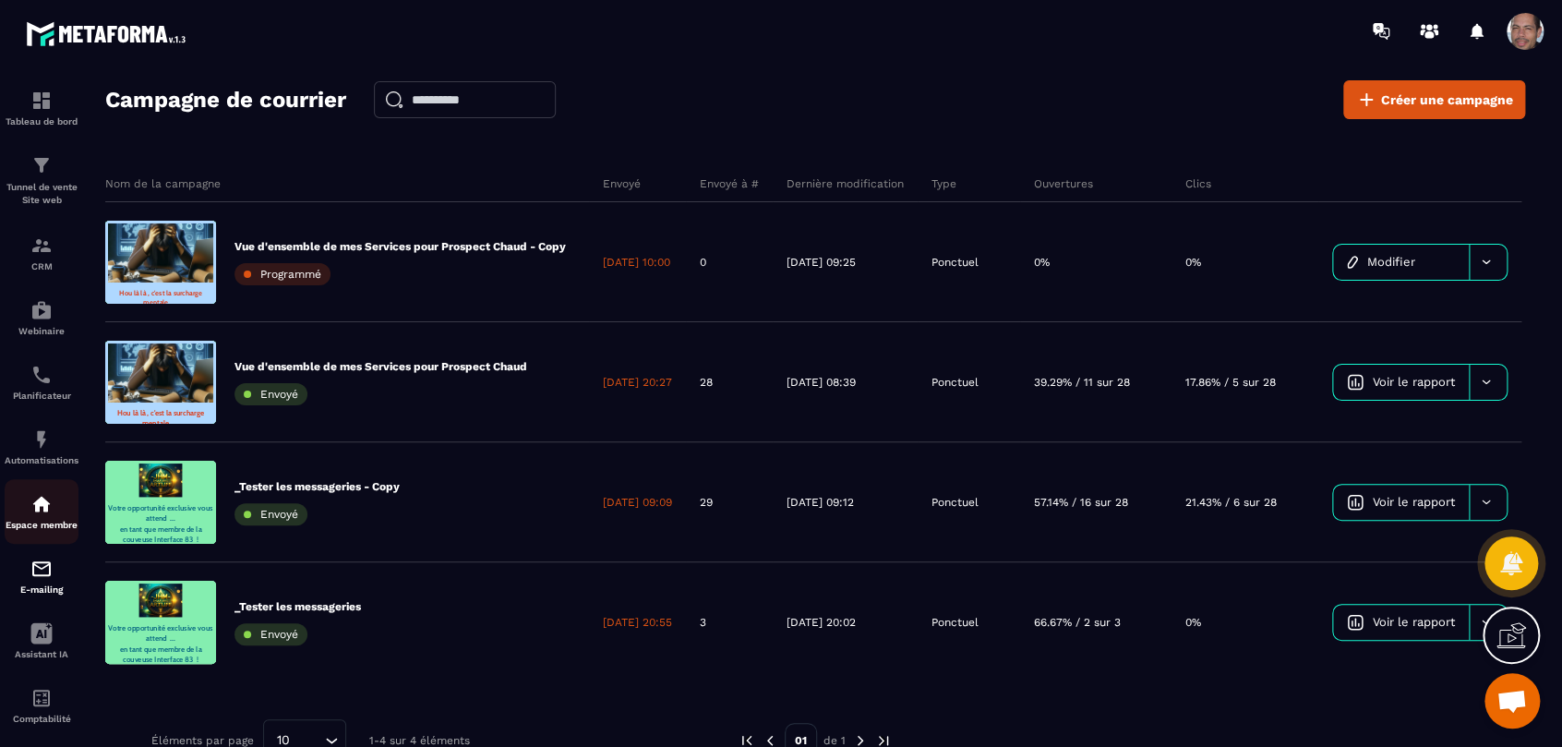
scroll to position [25, 0]
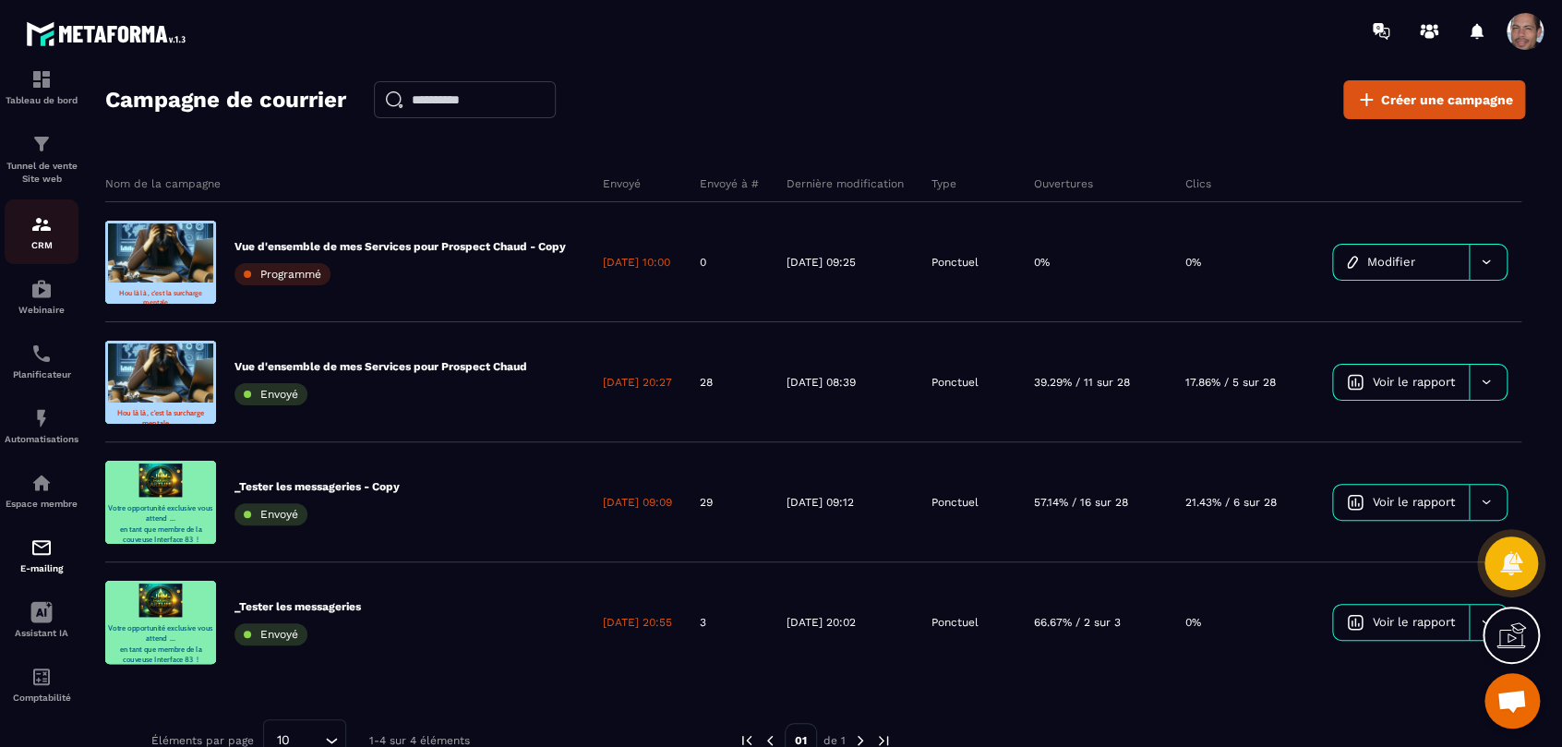
click at [34, 229] on img at bounding box center [41, 224] width 22 height 22
